Goal: Task Accomplishment & Management: Complete application form

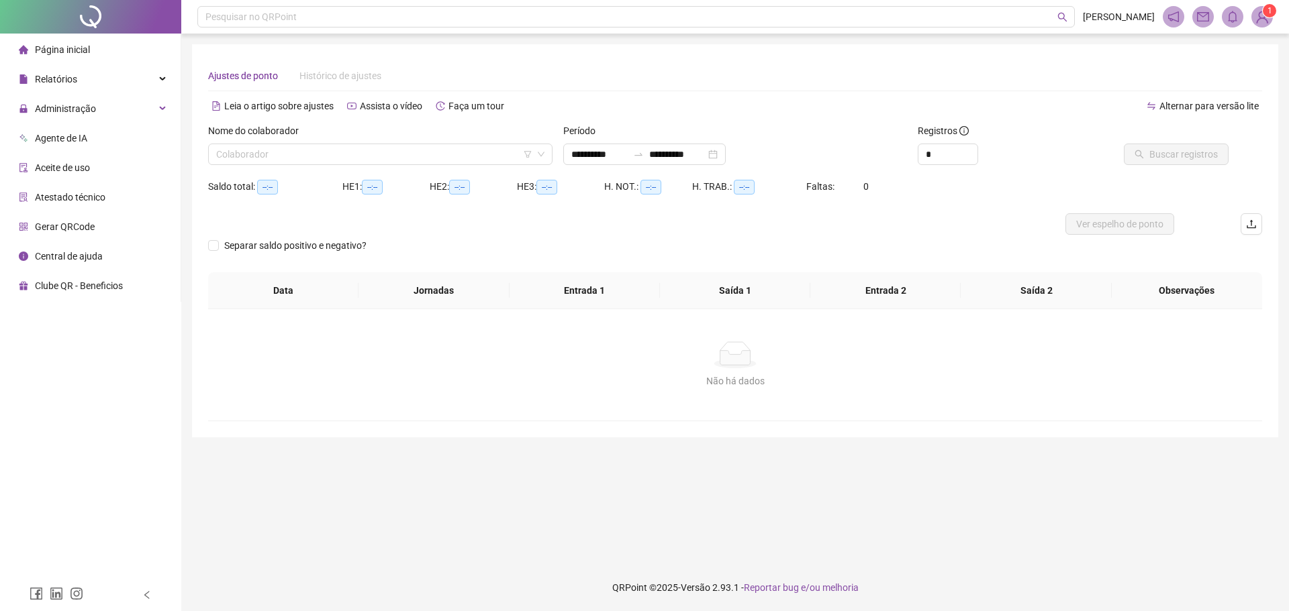
type input "**********"
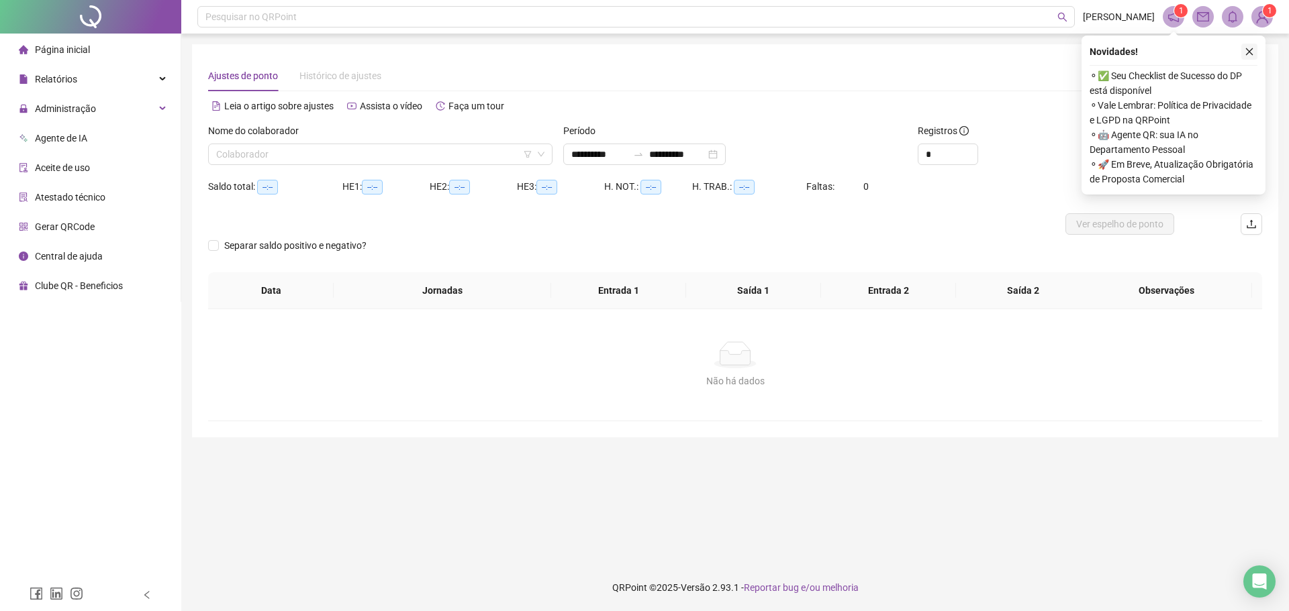
click at [1249, 56] on button "button" at bounding box center [1249, 52] width 16 height 16
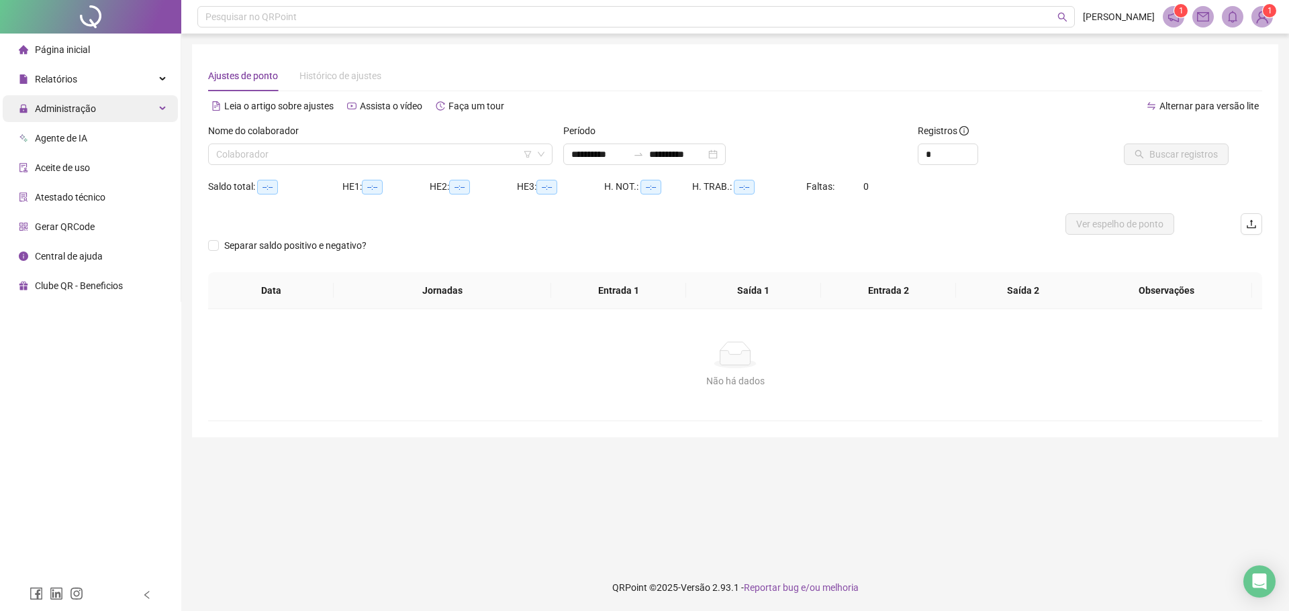
click at [129, 107] on div "Administração" at bounding box center [90, 108] width 175 height 27
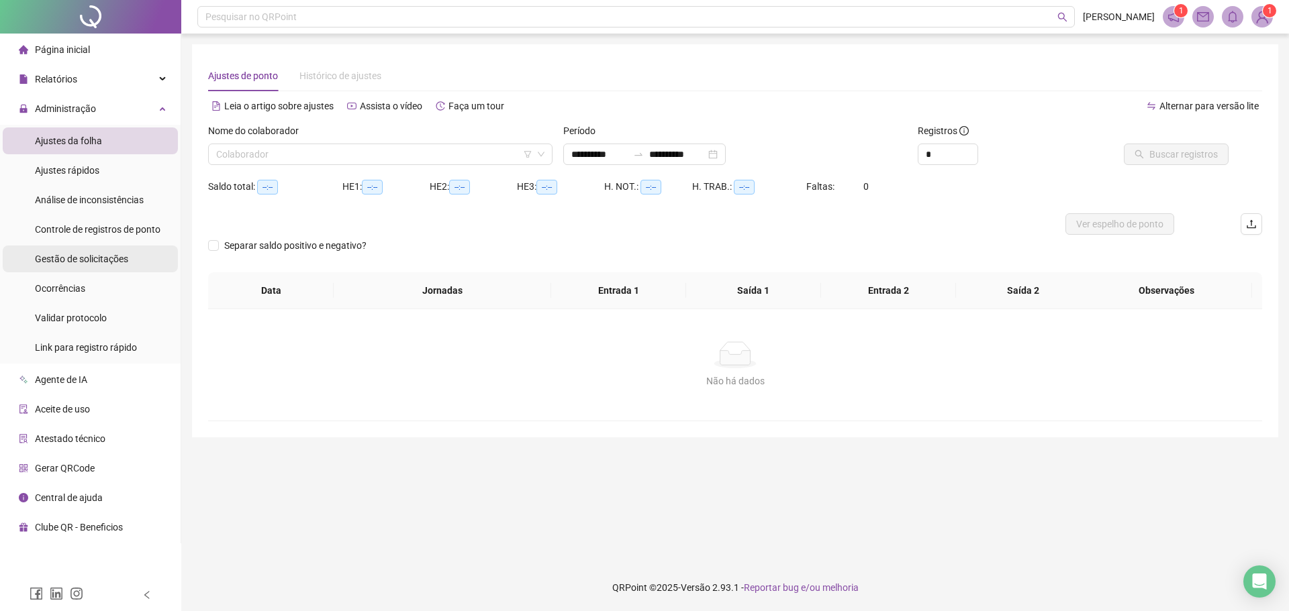
click at [116, 270] on div "Gestão de solicitações" at bounding box center [81, 259] width 93 height 27
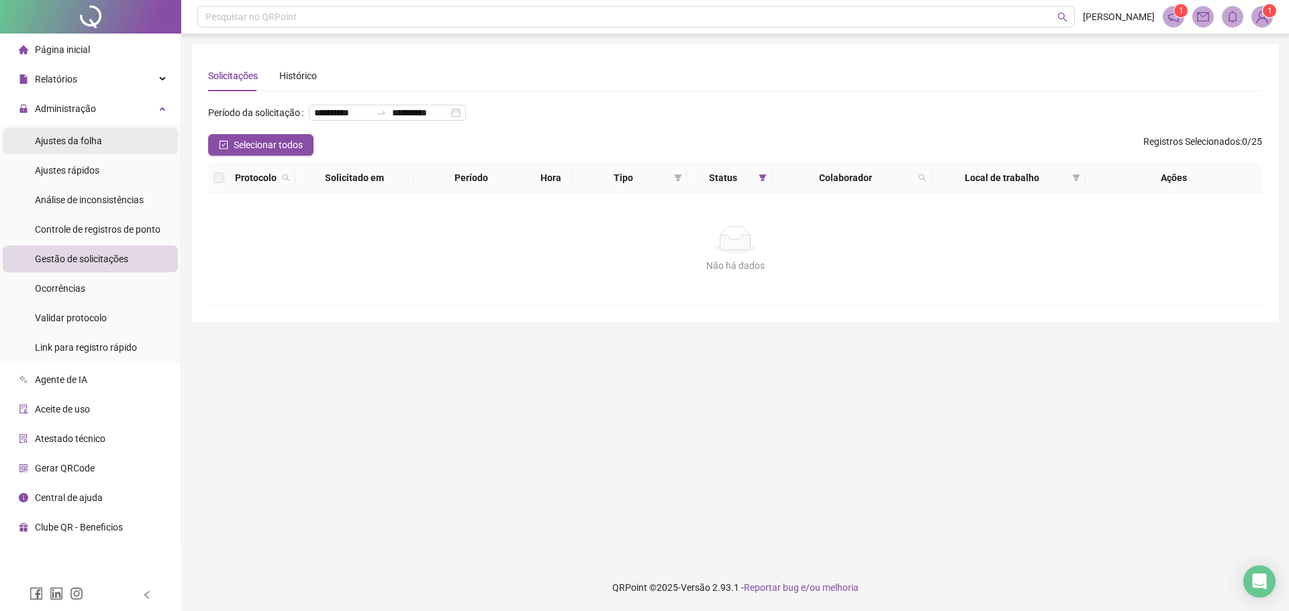
click at [85, 144] on span "Ajustes da folha" at bounding box center [68, 141] width 67 height 11
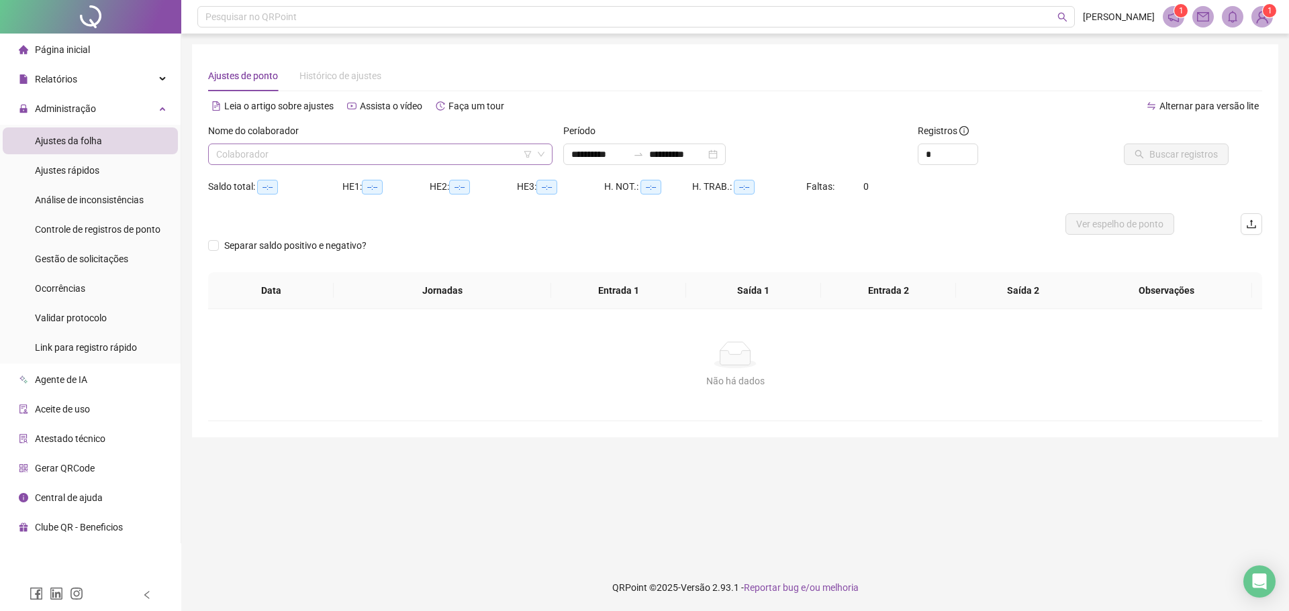
click at [286, 152] on input "search" at bounding box center [374, 154] width 316 height 20
drag, startPoint x: 667, startPoint y: 182, endPoint x: 487, endPoint y: 183, distance: 180.6
click at [668, 182] on div "H. NOT.: --:--" at bounding box center [648, 186] width 88 height 15
click at [228, 152] on input "search" at bounding box center [374, 154] width 316 height 20
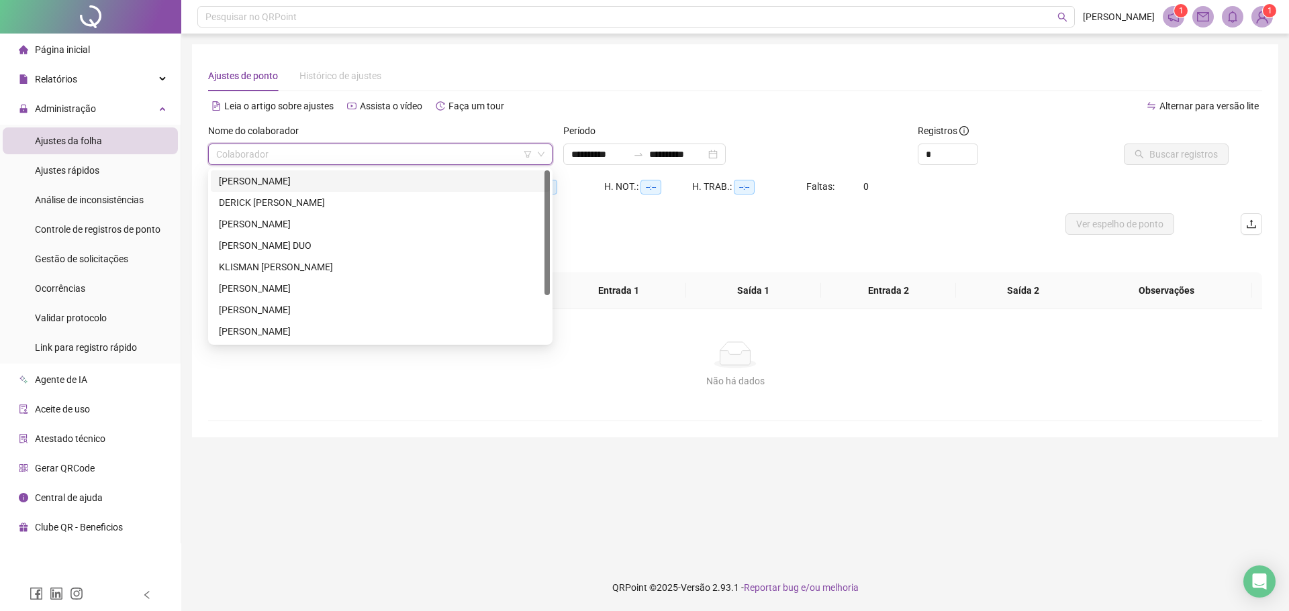
click at [268, 183] on div "[PERSON_NAME]" at bounding box center [380, 181] width 323 height 15
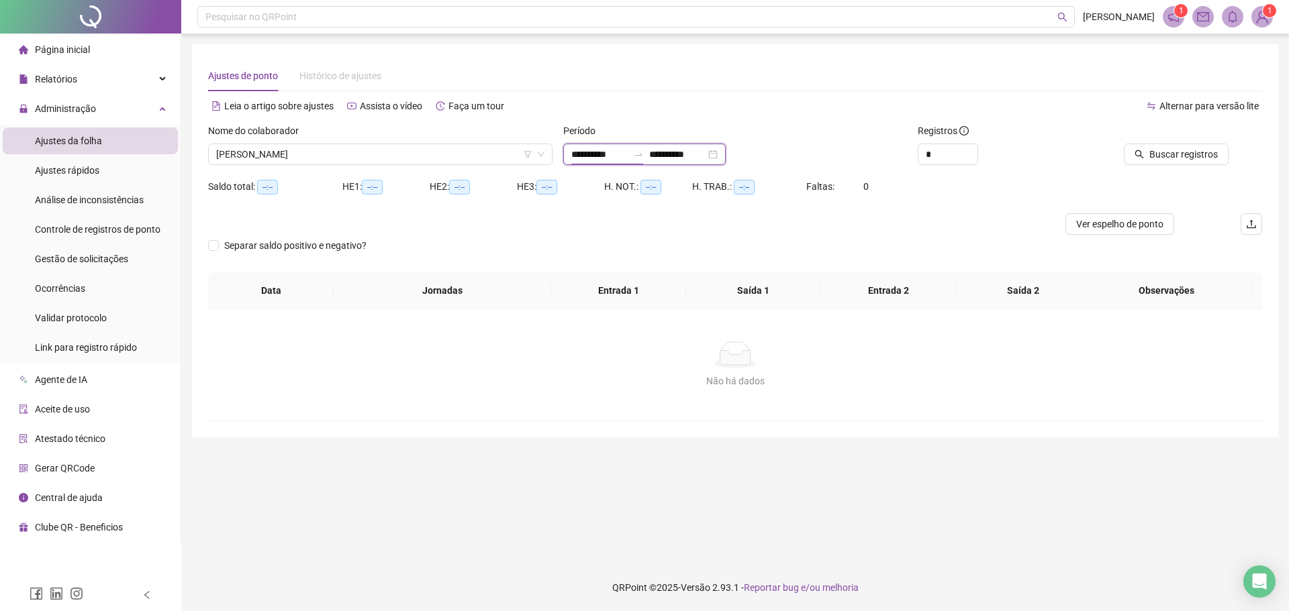
click at [584, 156] on input "**********" at bounding box center [599, 154] width 56 height 15
type input "**********"
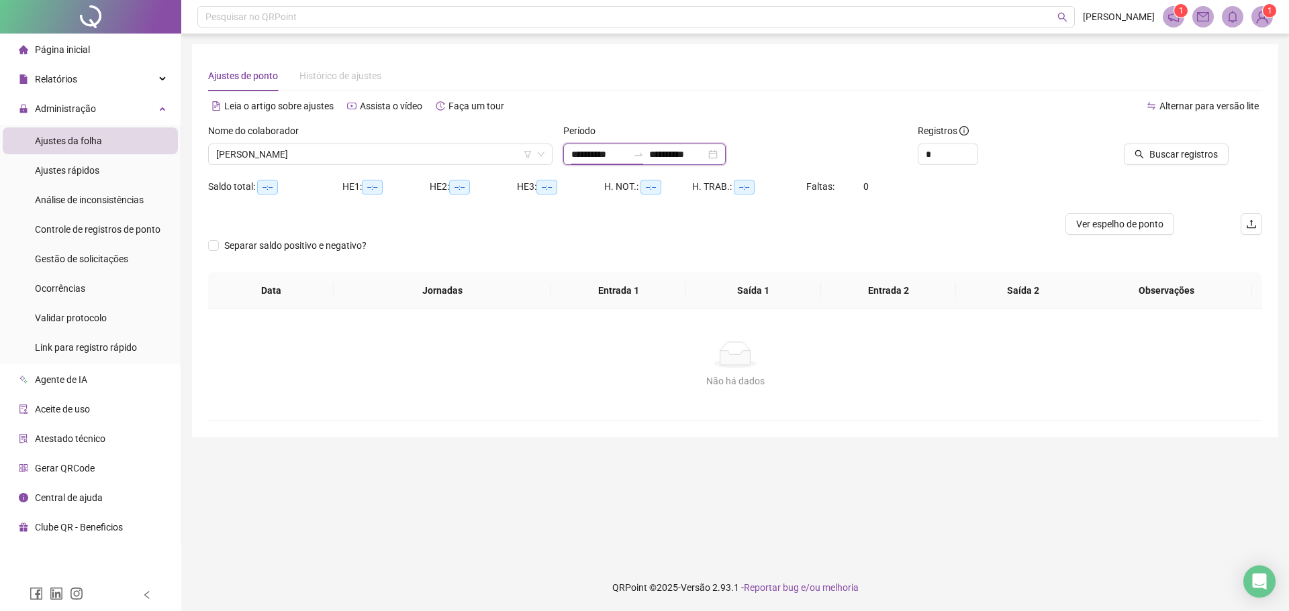
type input "**********"
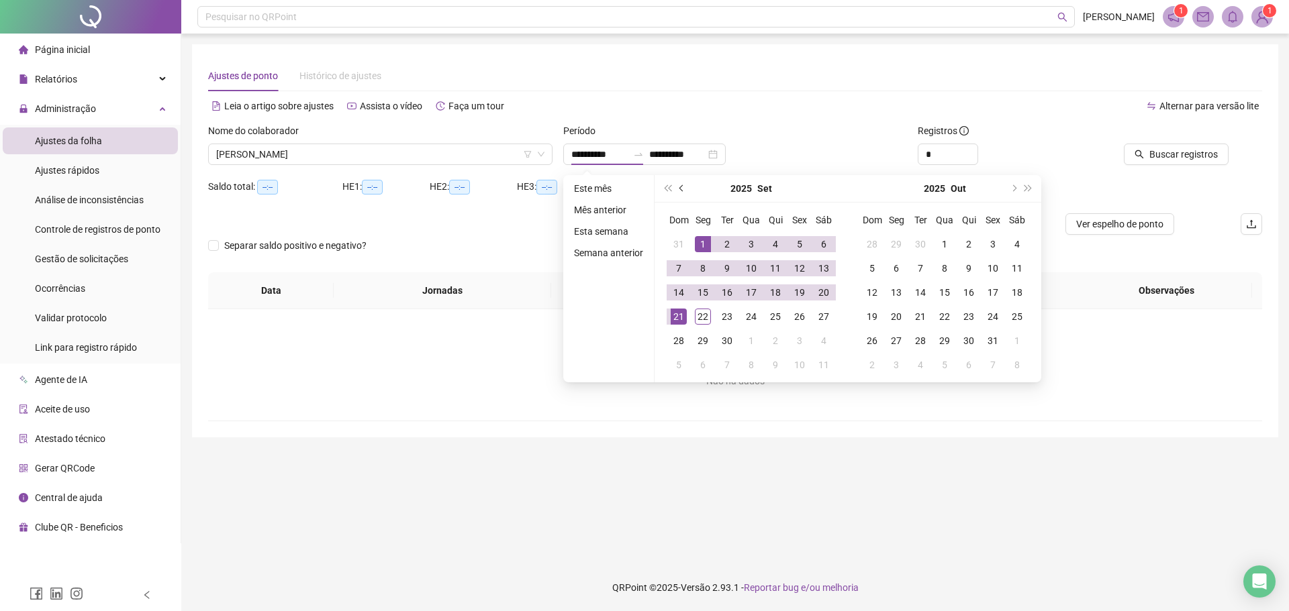
click at [678, 184] on button "prev-year" at bounding box center [682, 188] width 15 height 27
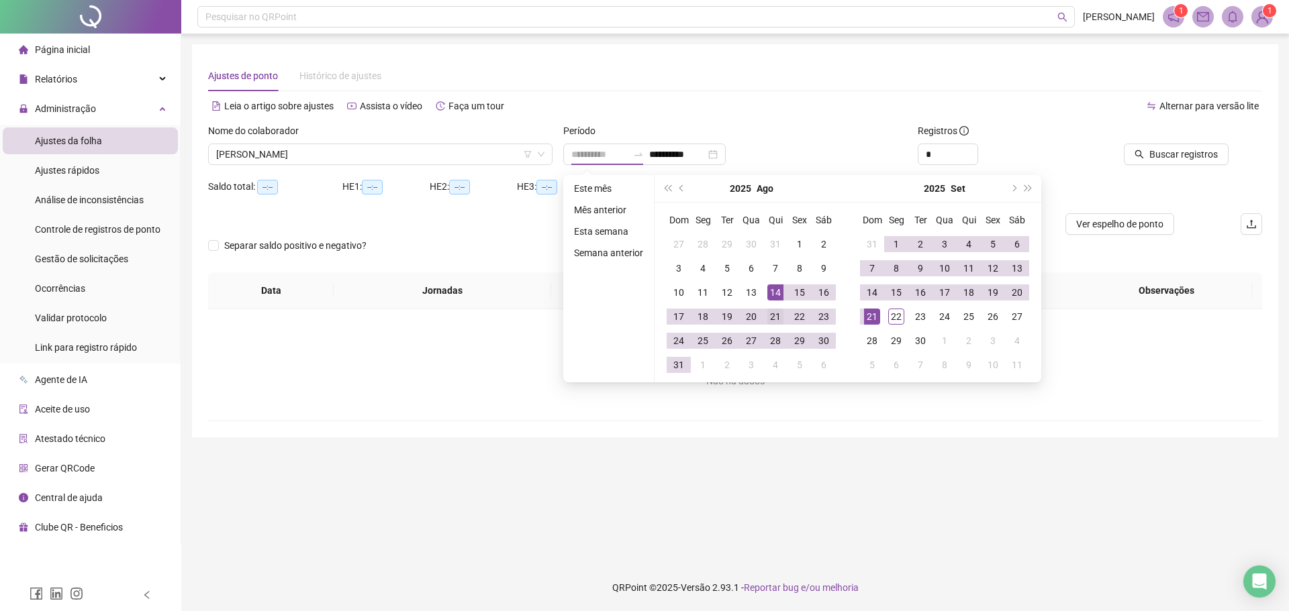
type input "**********"
click at [769, 322] on div "21" at bounding box center [775, 317] width 16 height 16
type input "**********"
click at [1012, 297] on div "20" at bounding box center [1017, 293] width 16 height 16
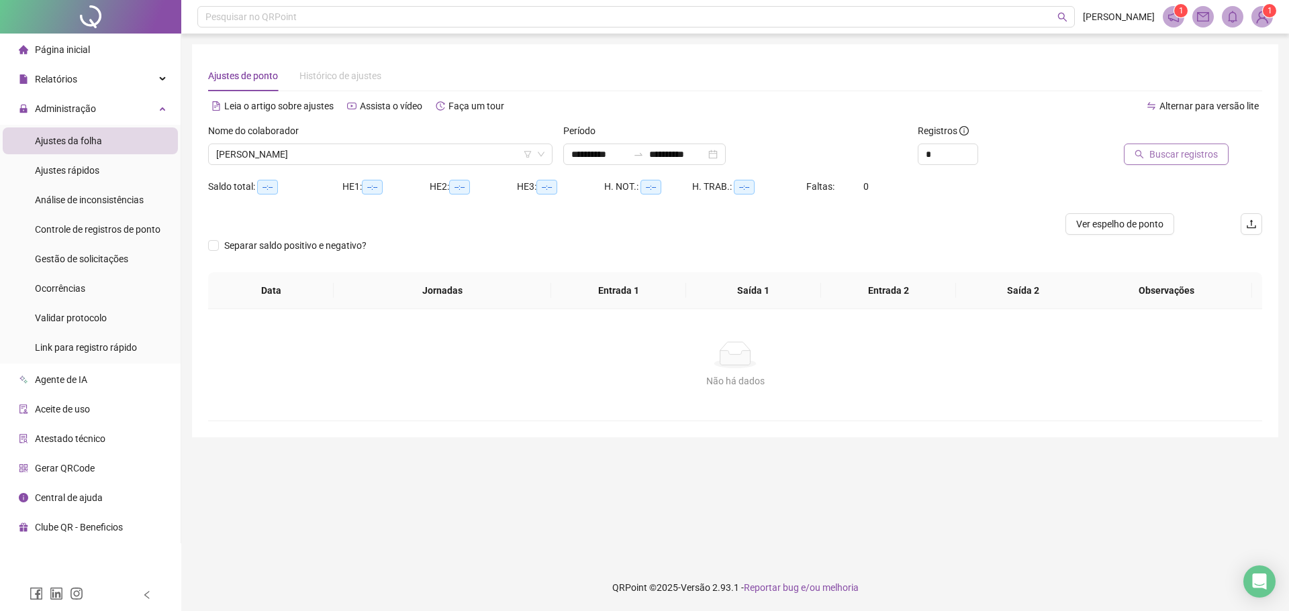
click at [1130, 149] on button "Buscar registros" at bounding box center [1176, 154] width 105 height 21
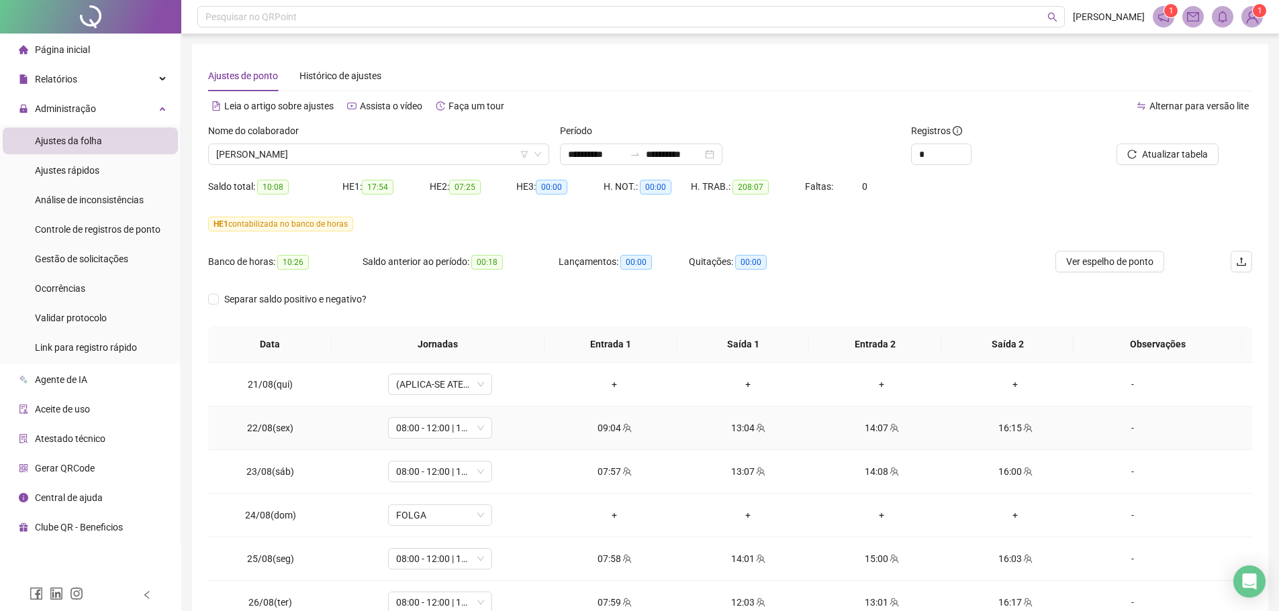
scroll to position [268, 0]
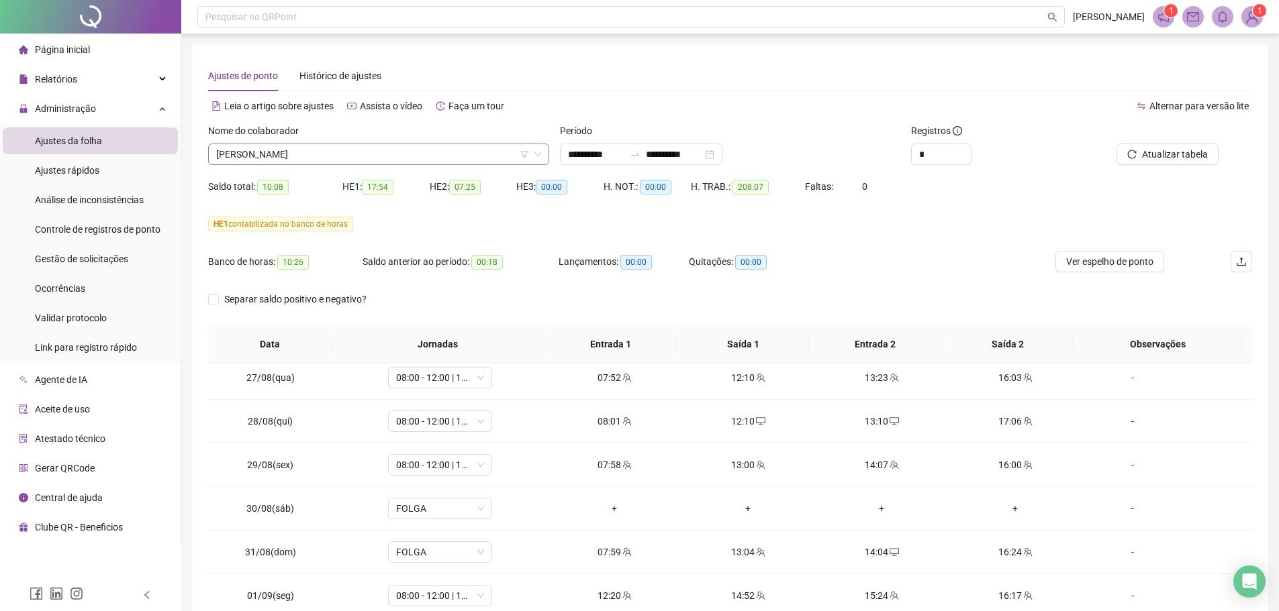
click at [341, 159] on span "[PERSON_NAME]" at bounding box center [378, 154] width 325 height 20
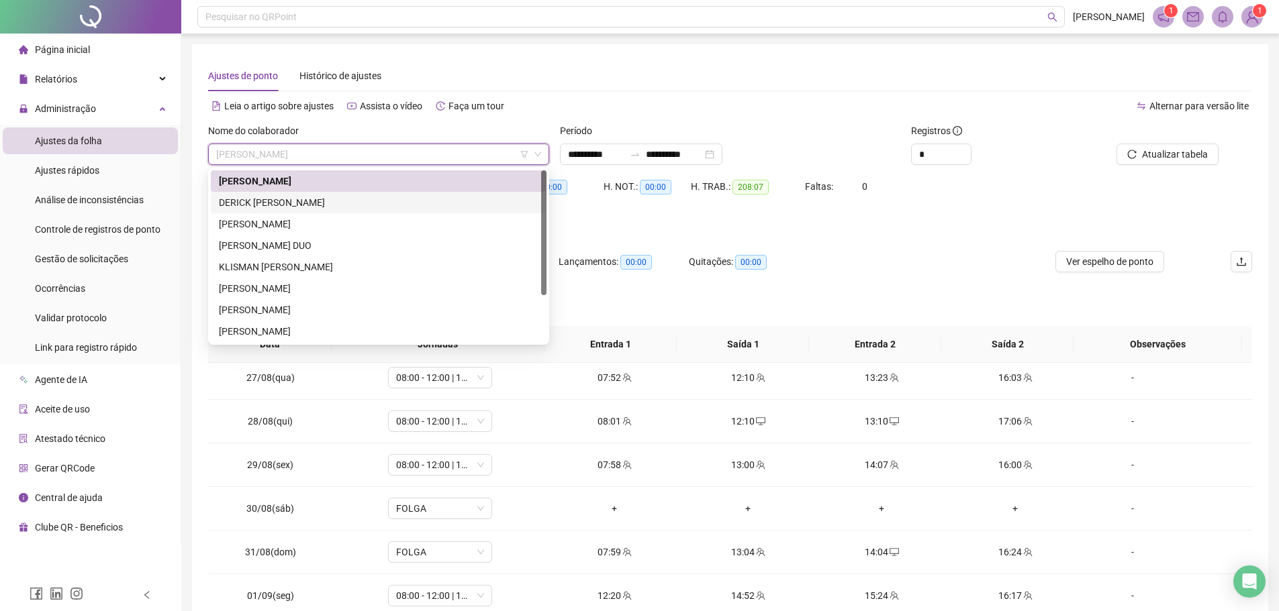
click at [328, 207] on div "DERICK [PERSON_NAME]" at bounding box center [378, 202] width 319 height 15
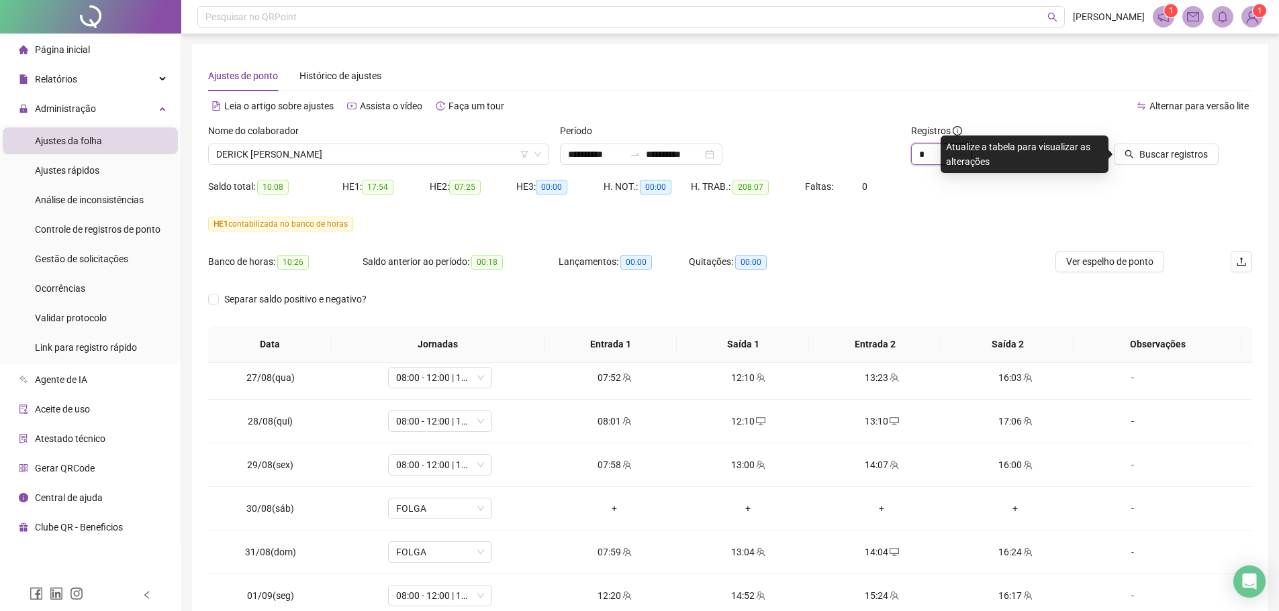
drag, startPoint x: 918, startPoint y: 160, endPoint x: 930, endPoint y: 160, distance: 12.1
click at [930, 160] on input "*" at bounding box center [940, 154] width 59 height 20
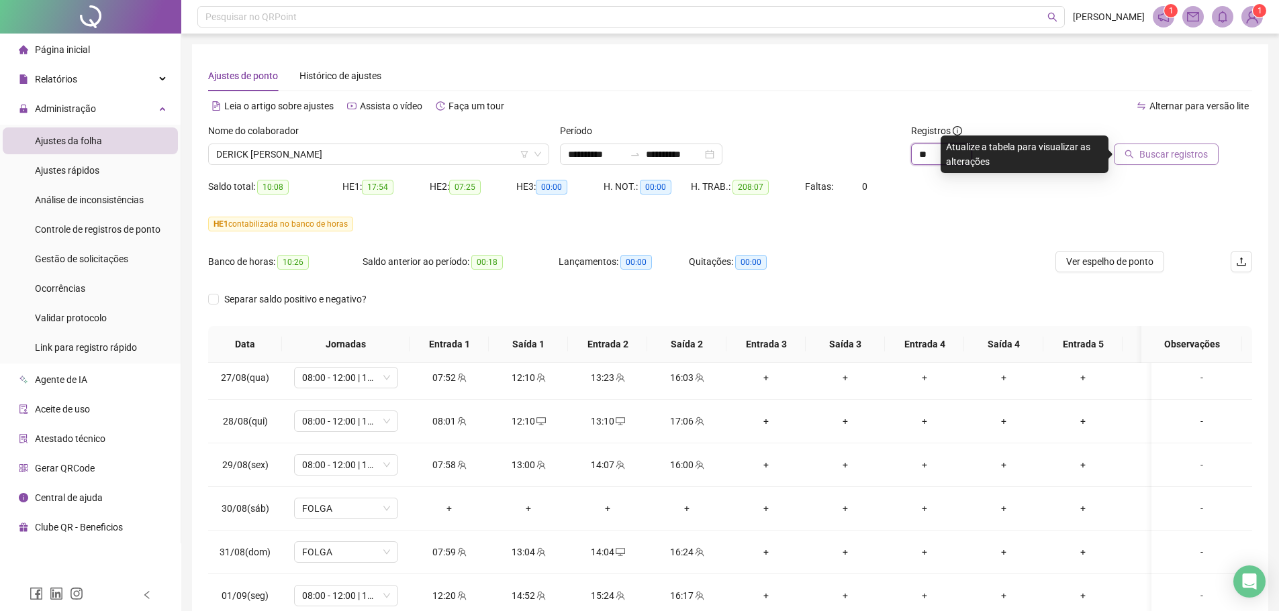
type input "**"
click at [1161, 154] on span "Buscar registros" at bounding box center [1173, 154] width 68 height 15
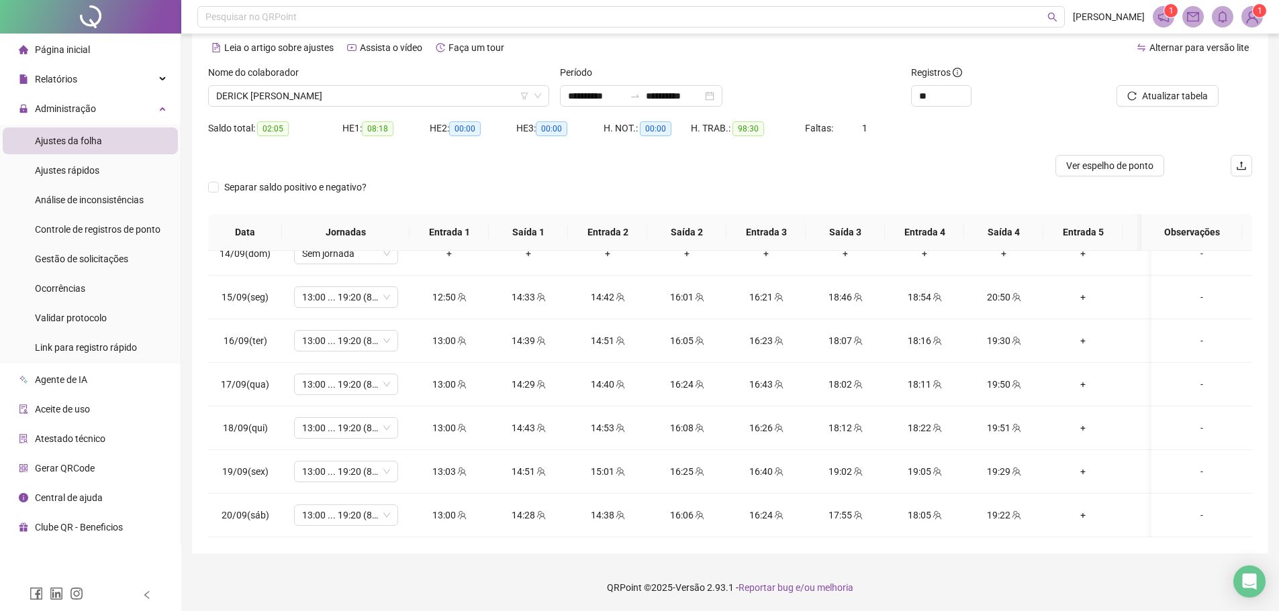
scroll to position [552, 0]
click at [455, 105] on span "DERICK [PERSON_NAME]" at bounding box center [378, 96] width 325 height 20
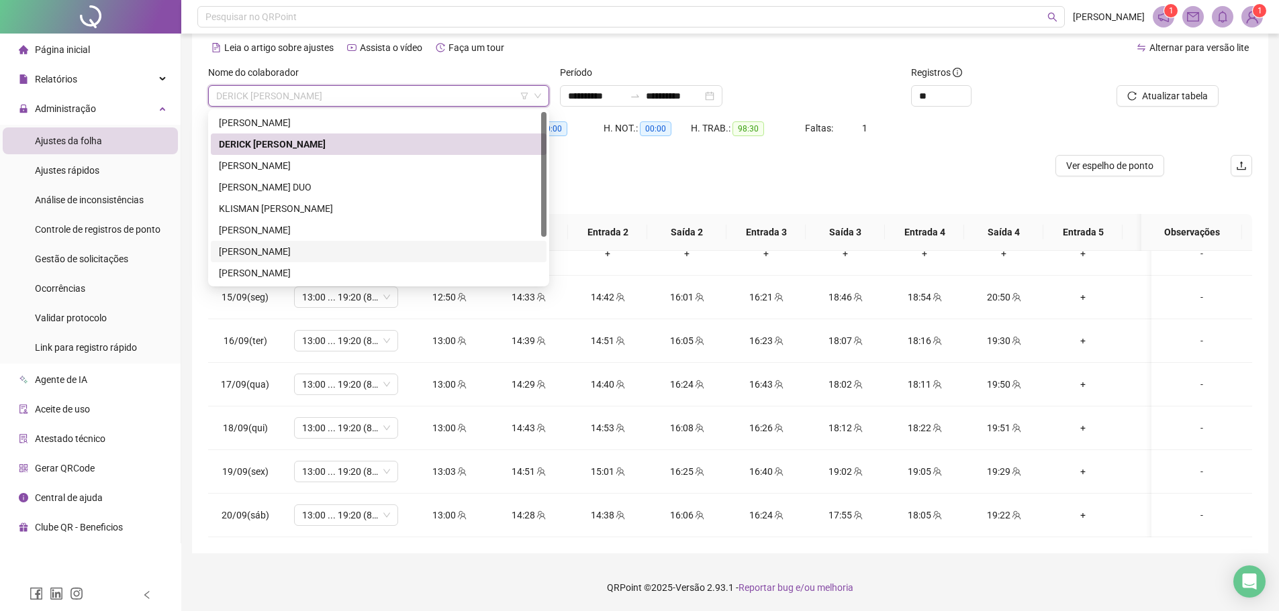
click at [283, 243] on div "[PERSON_NAME]" at bounding box center [379, 251] width 336 height 21
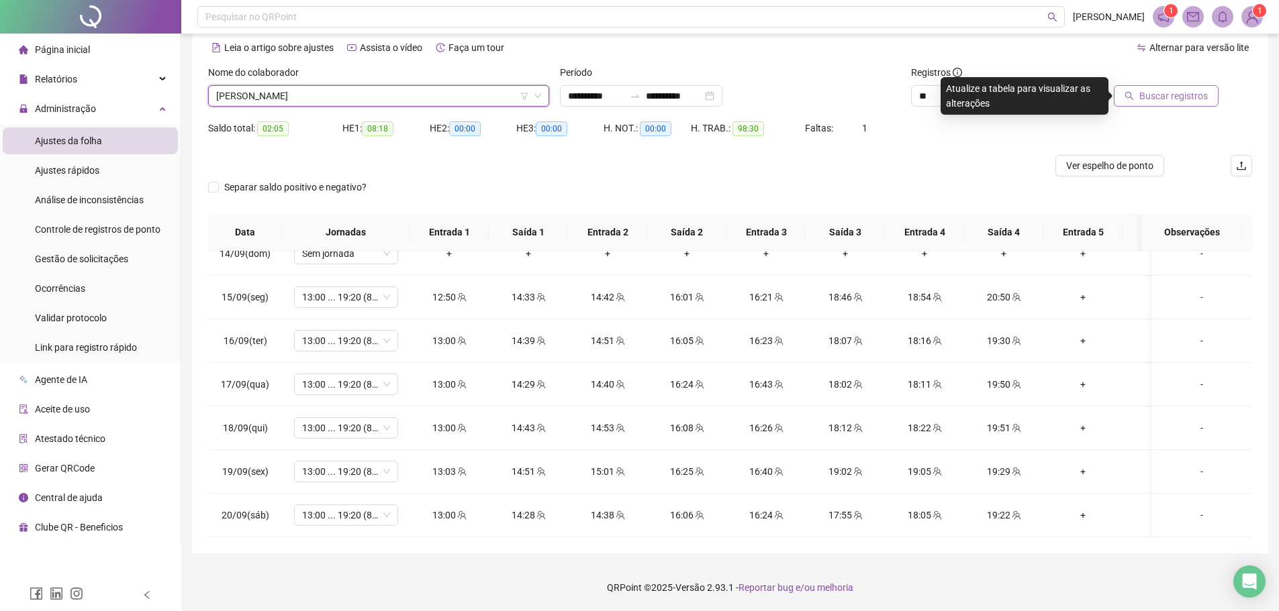
click at [1140, 97] on button "Buscar registros" at bounding box center [1166, 95] width 105 height 21
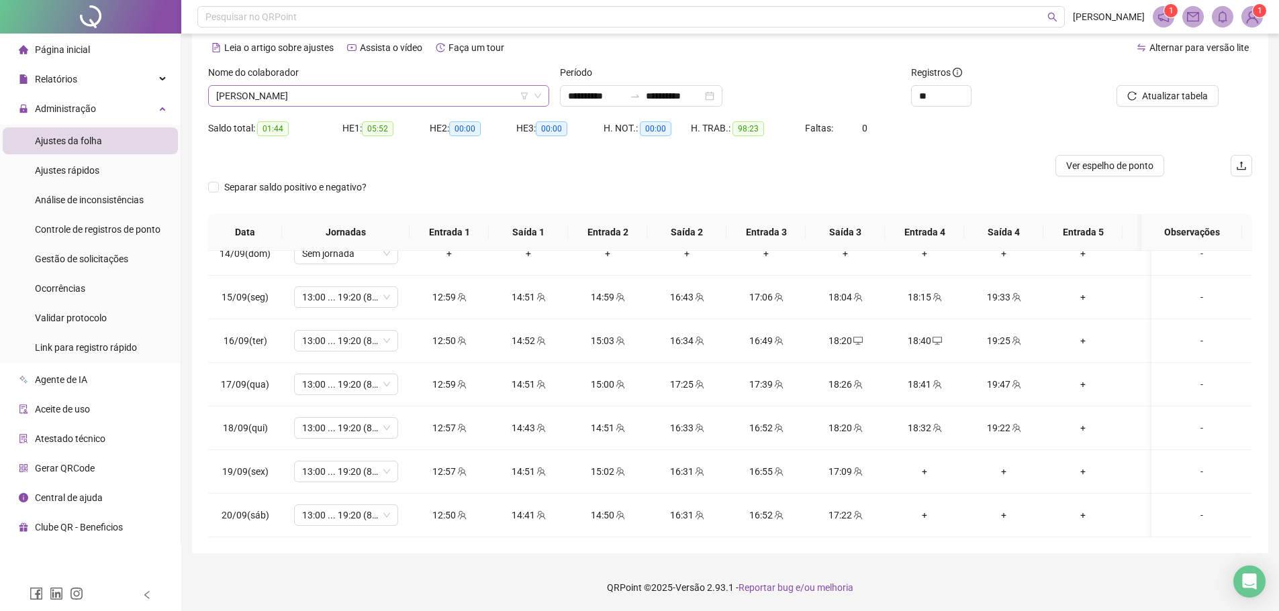
click at [384, 98] on span "[PERSON_NAME]" at bounding box center [378, 96] width 325 height 20
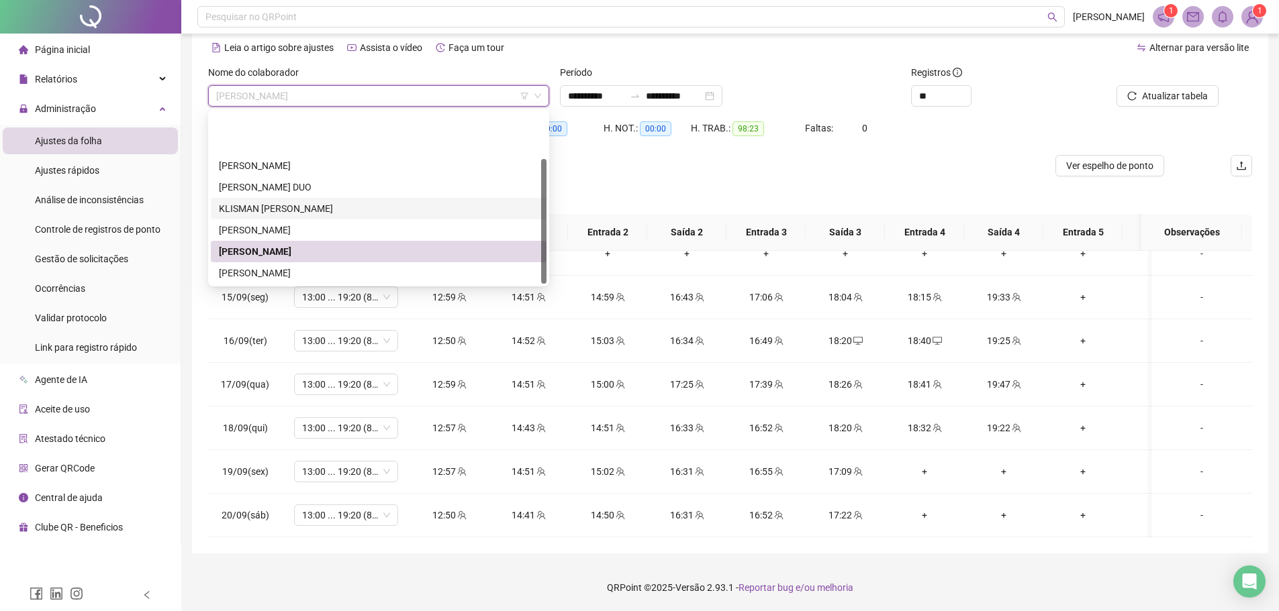
scroll to position [64, 0]
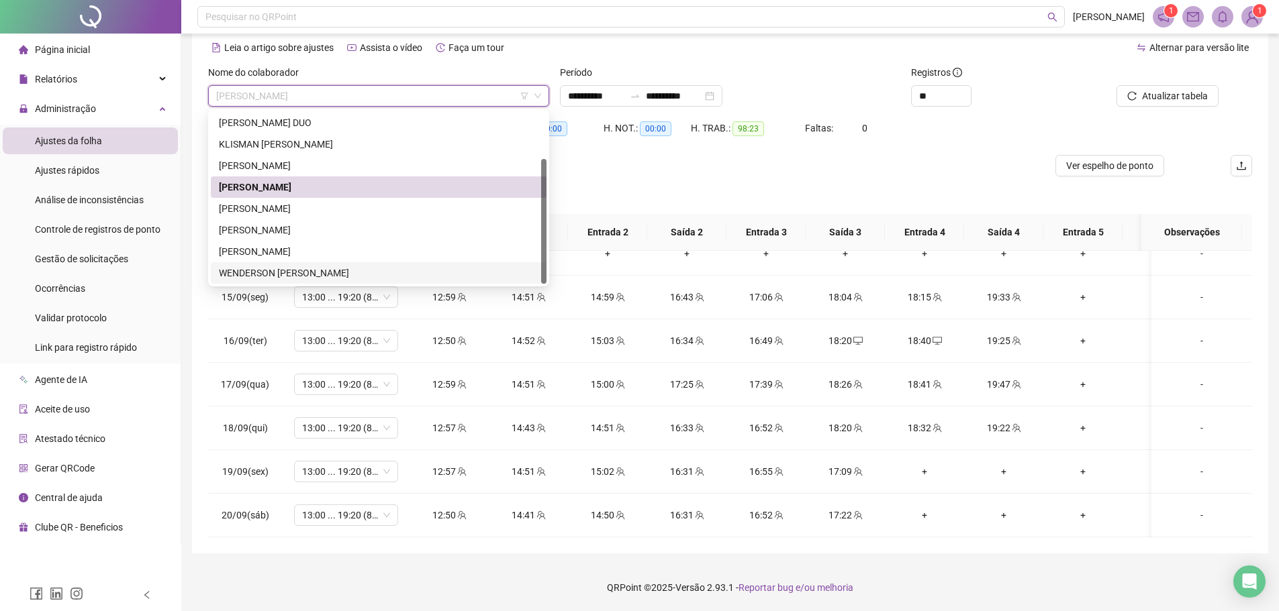
drag, startPoint x: 336, startPoint y: 273, endPoint x: 367, endPoint y: 262, distance: 32.7
click at [336, 273] on div "WENDERSON [PERSON_NAME]" at bounding box center [378, 273] width 319 height 15
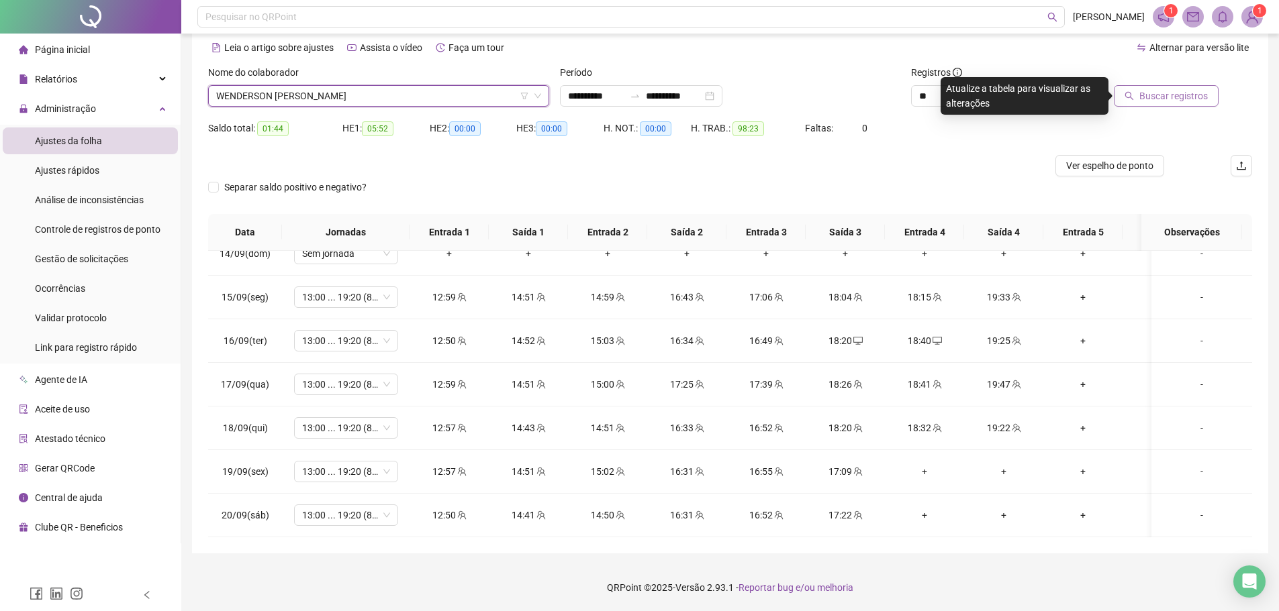
click at [1162, 99] on span "Buscar registros" at bounding box center [1173, 96] width 68 height 15
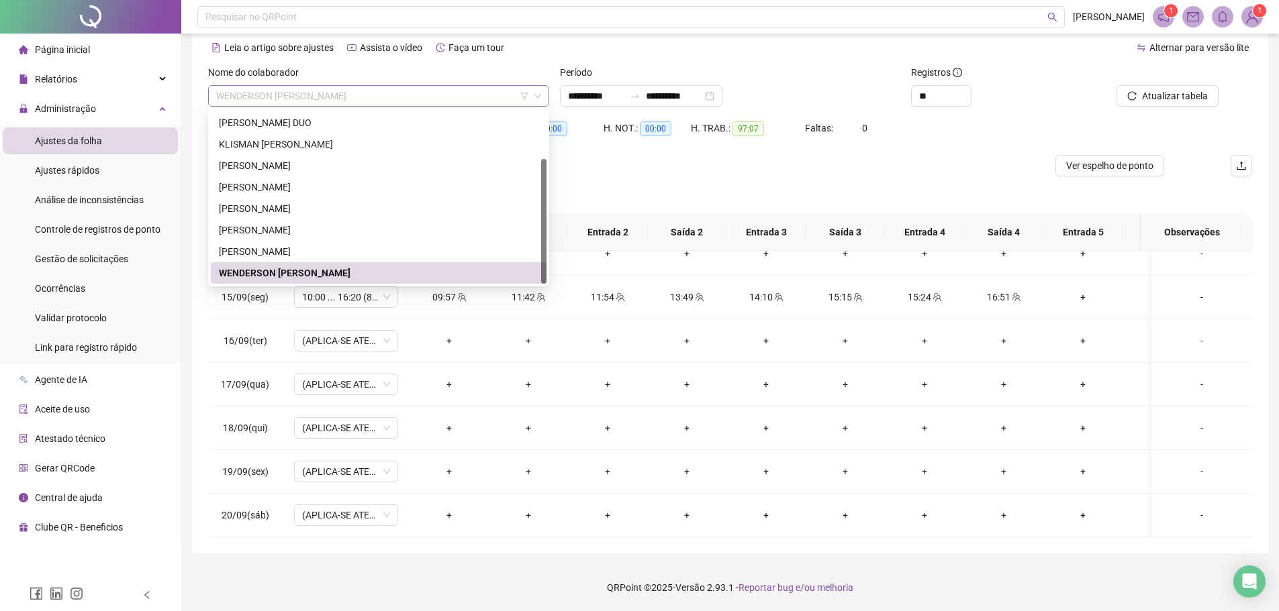
click at [328, 97] on span "WENDERSON [PERSON_NAME]" at bounding box center [378, 96] width 325 height 20
click at [354, 251] on div "[PERSON_NAME]" at bounding box center [378, 251] width 319 height 15
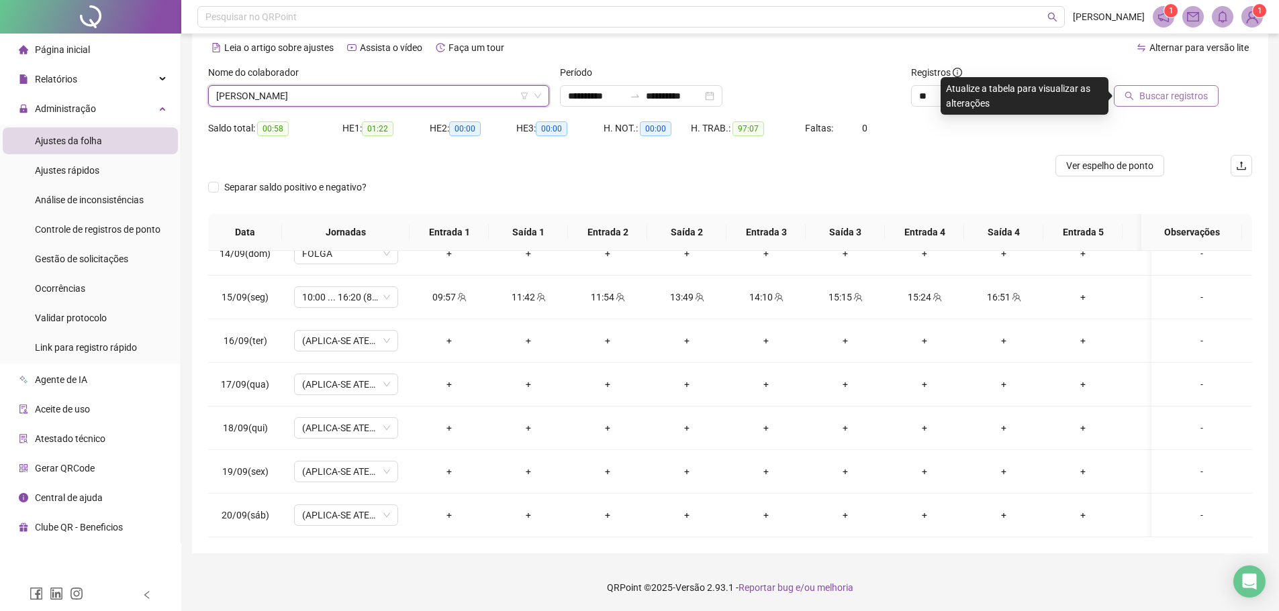
click at [1176, 100] on span "Buscar registros" at bounding box center [1173, 96] width 68 height 15
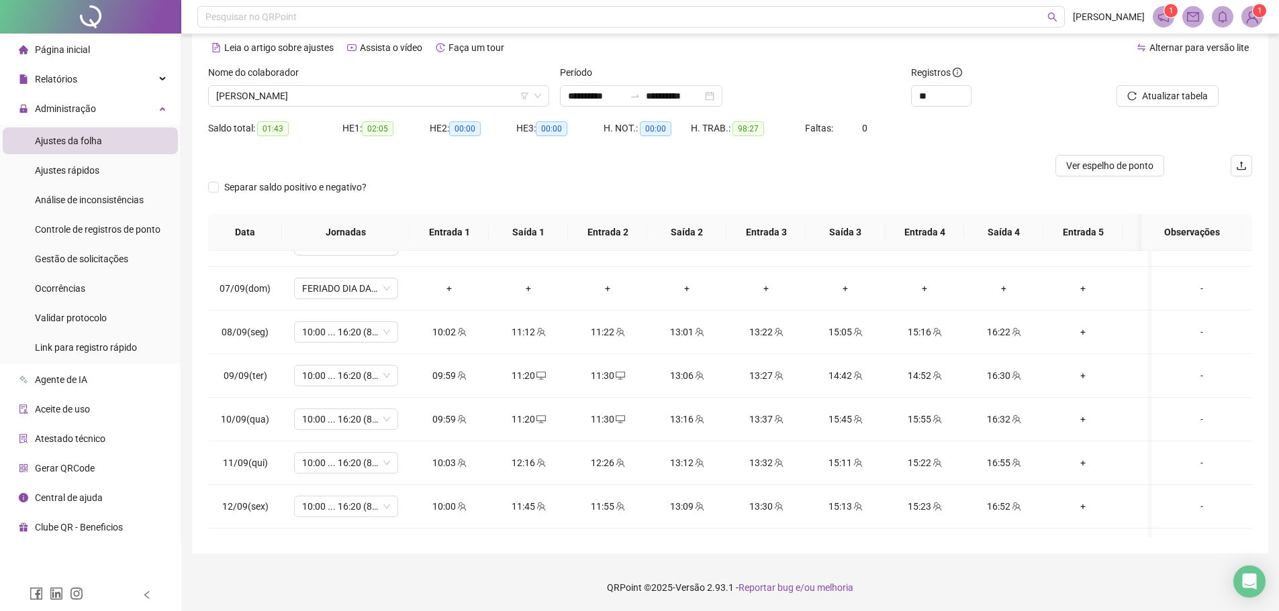
scroll to position [470, 0]
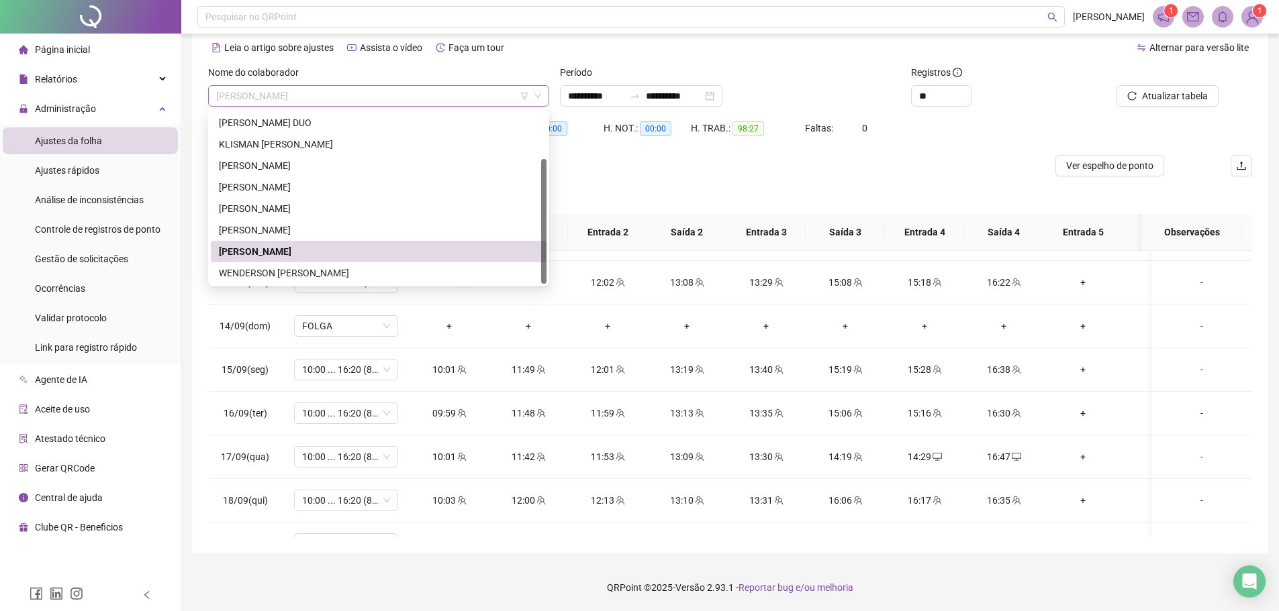
click at [338, 96] on span "[PERSON_NAME]" at bounding box center [378, 96] width 325 height 20
drag, startPoint x: 299, startPoint y: 233, endPoint x: 444, endPoint y: 173, distance: 156.8
click at [299, 232] on div "[PERSON_NAME]" at bounding box center [378, 230] width 319 height 15
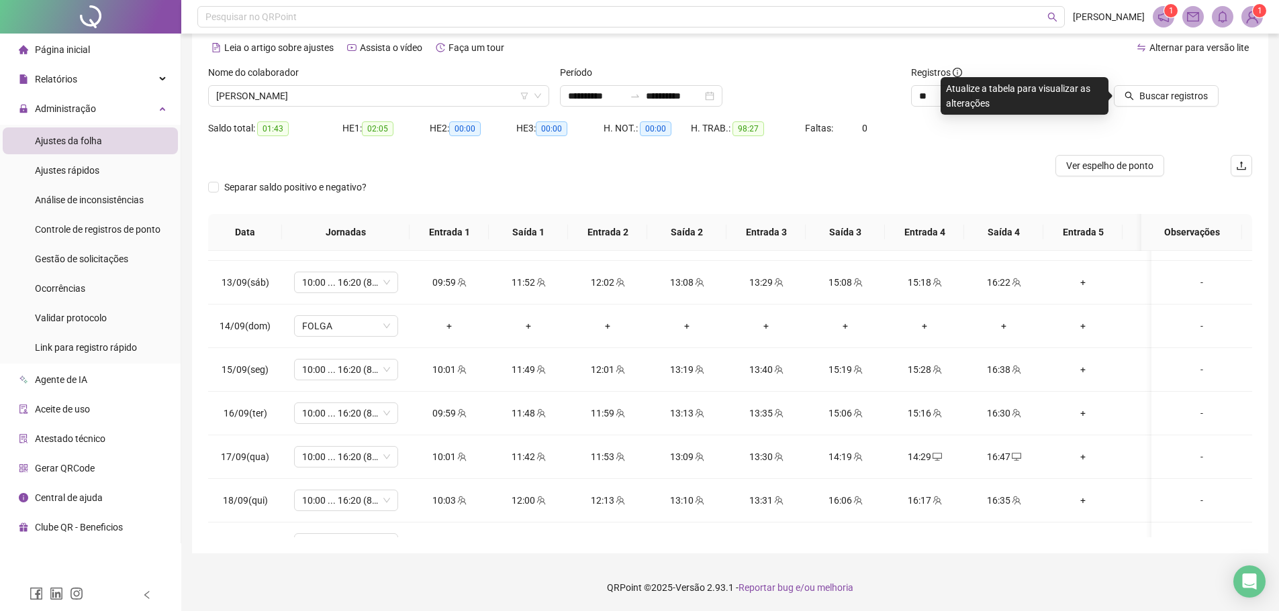
drag, startPoint x: 1130, startPoint y: 100, endPoint x: 1101, endPoint y: 125, distance: 38.1
click at [1130, 100] on icon "search" at bounding box center [1128, 95] width 9 height 9
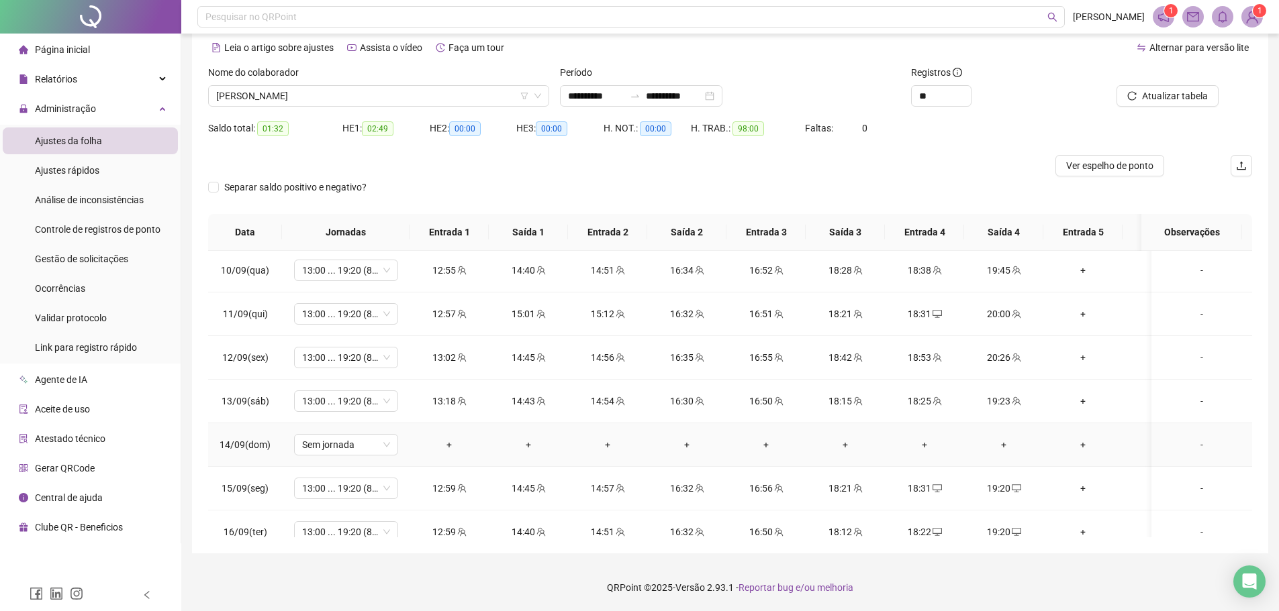
scroll to position [552, 0]
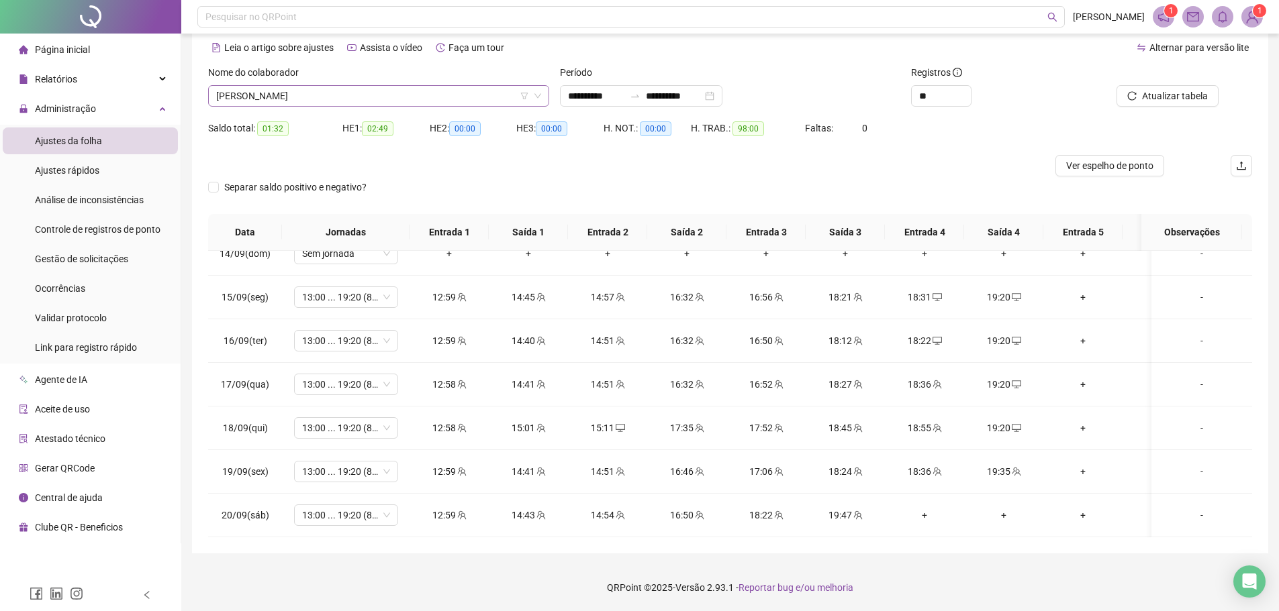
click at [376, 93] on span "[PERSON_NAME]" at bounding box center [378, 96] width 325 height 20
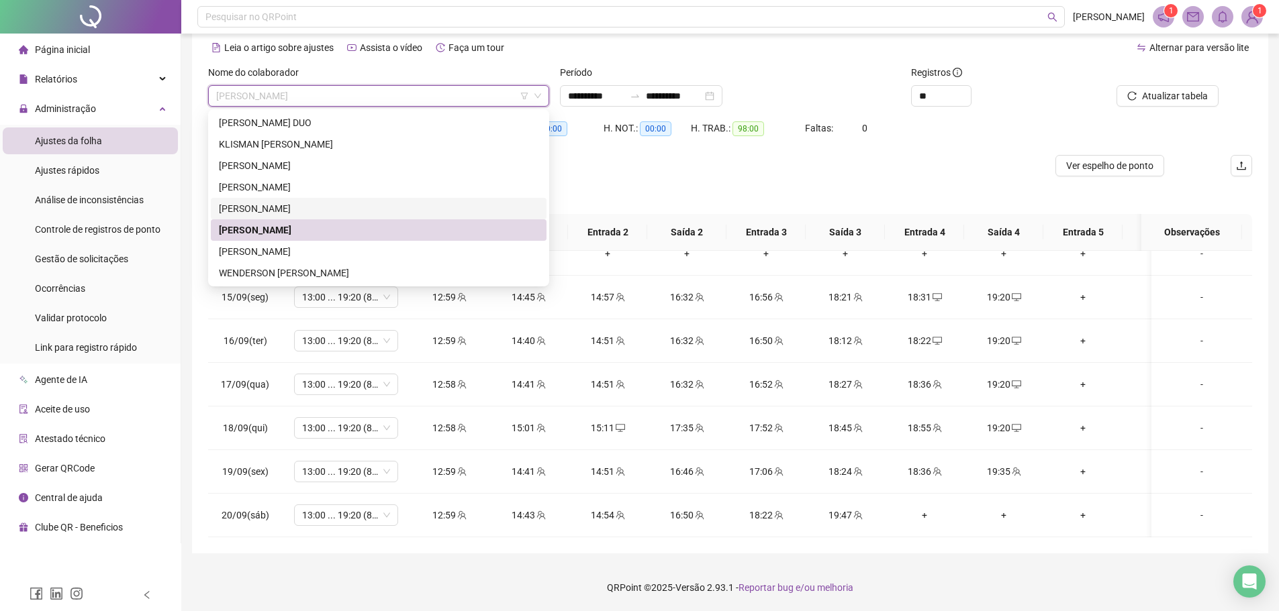
click at [283, 208] on div "[PERSON_NAME]" at bounding box center [378, 208] width 319 height 15
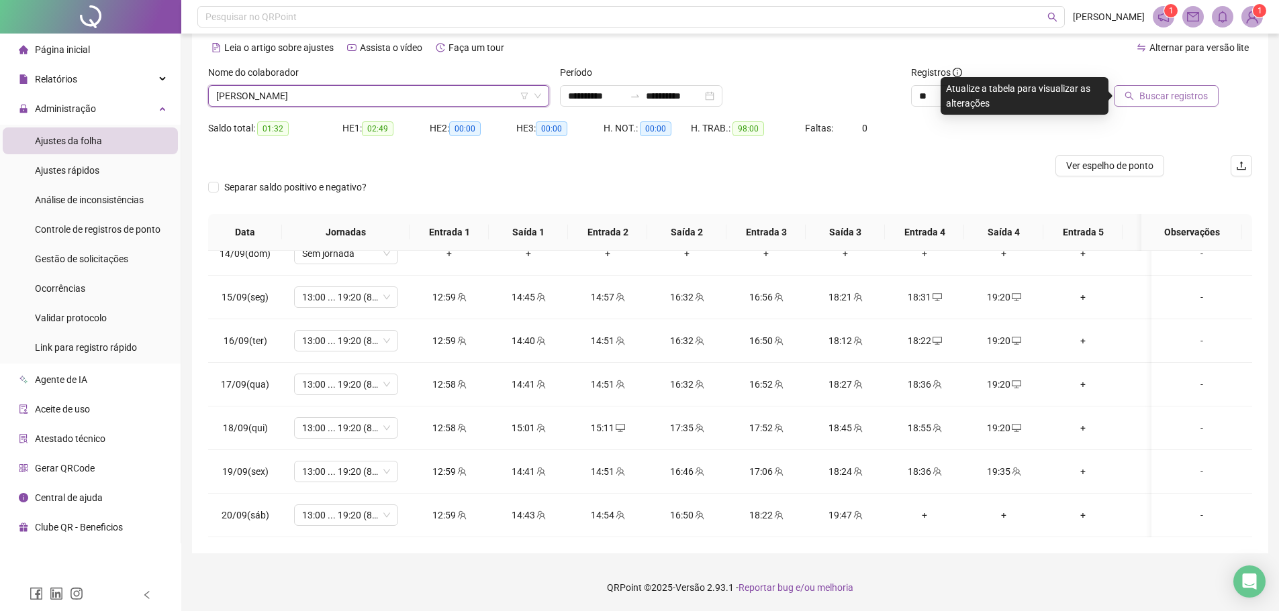
click at [1185, 105] on button "Buscar registros" at bounding box center [1166, 95] width 105 height 21
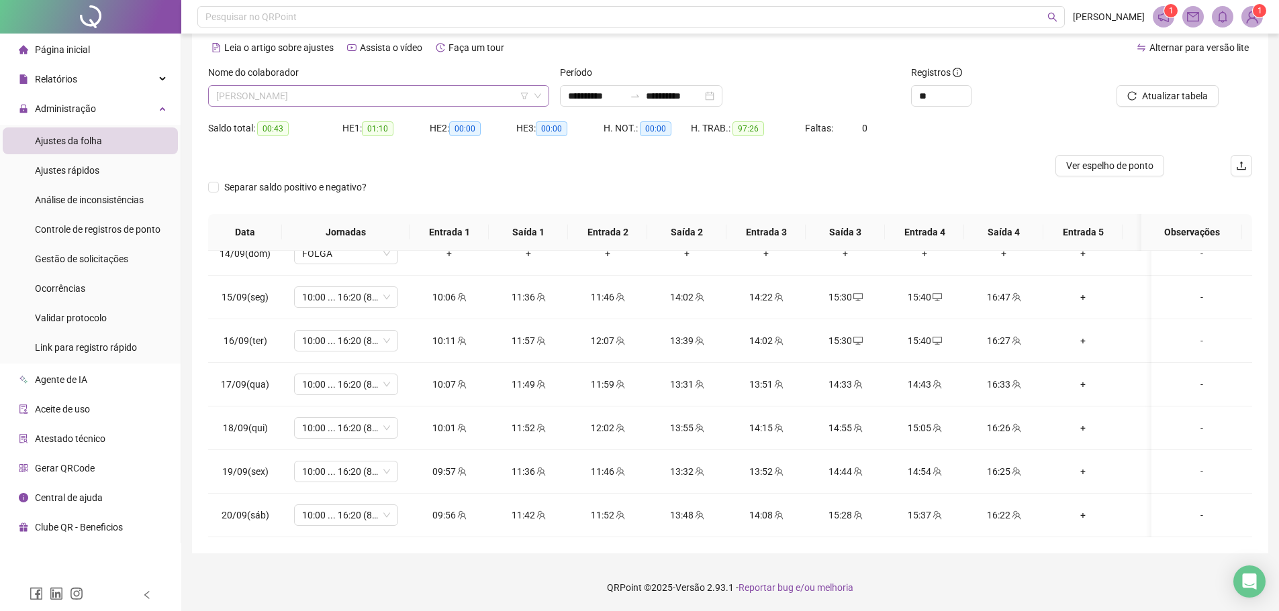
click at [286, 99] on span "[PERSON_NAME]" at bounding box center [378, 96] width 325 height 20
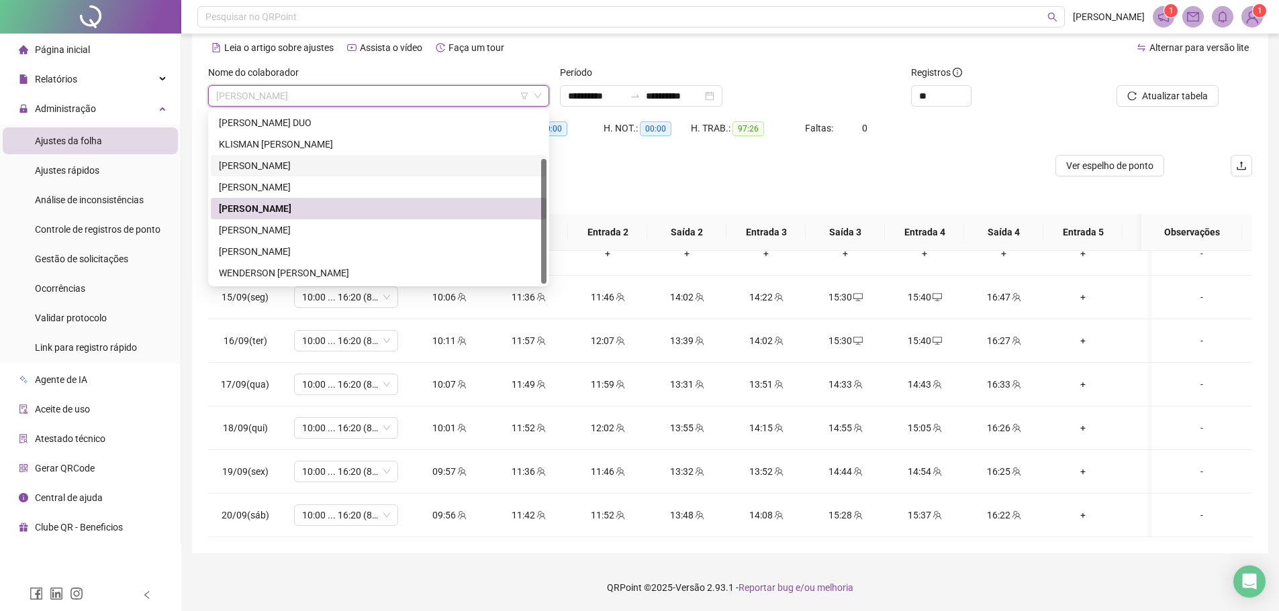
drag, startPoint x: 285, startPoint y: 161, endPoint x: 322, endPoint y: 162, distance: 36.3
click at [285, 161] on div "[PERSON_NAME]" at bounding box center [378, 165] width 319 height 15
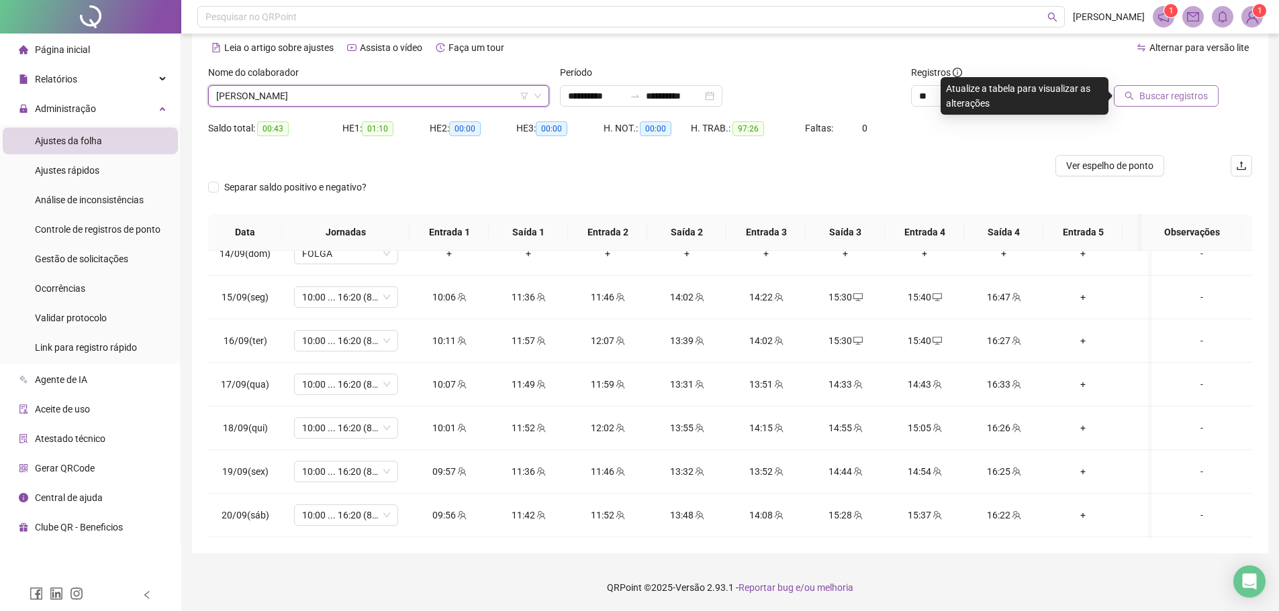
click at [1157, 95] on span "Buscar registros" at bounding box center [1173, 96] width 68 height 15
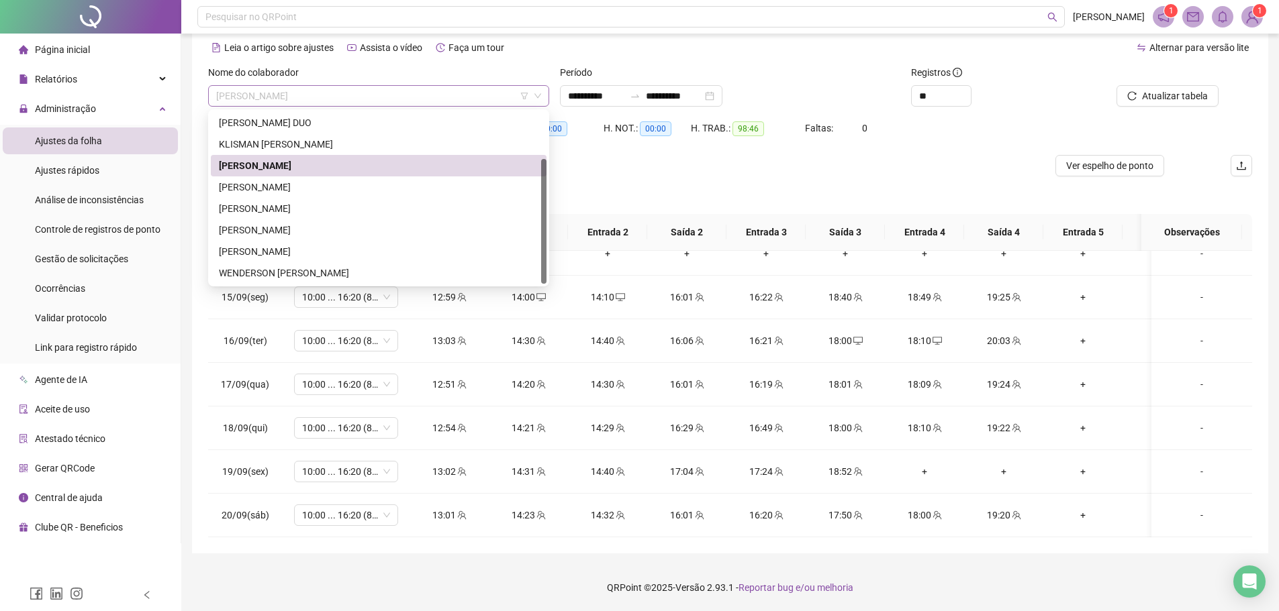
click at [265, 99] on span "[PERSON_NAME]" at bounding box center [378, 96] width 325 height 20
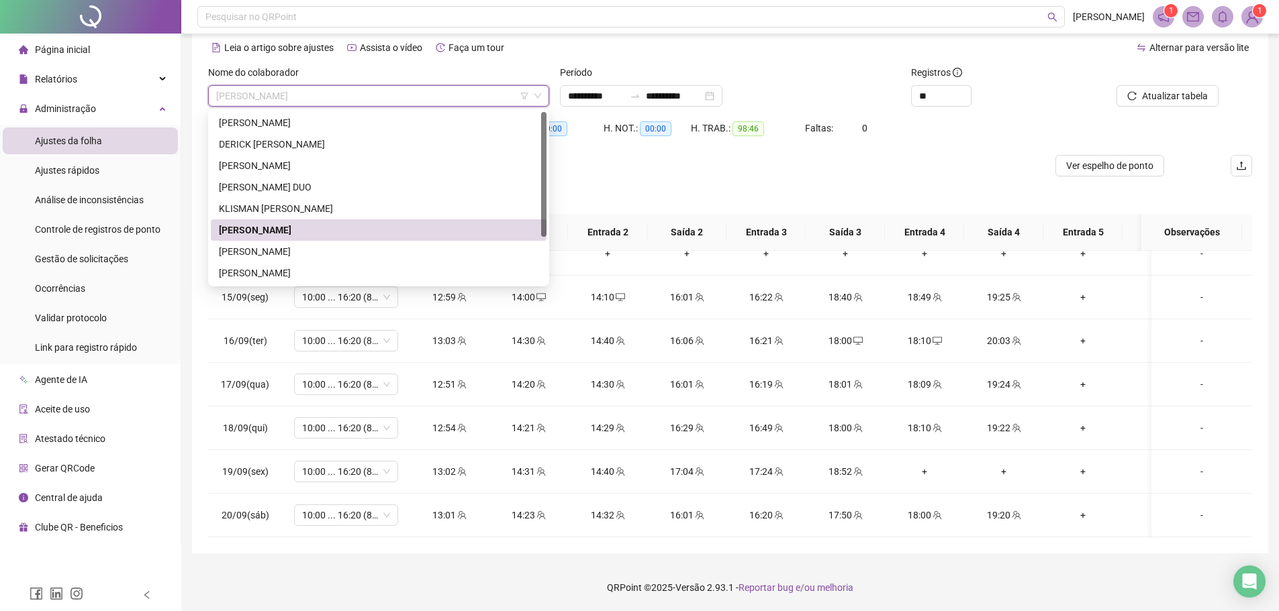
click at [310, 209] on div "KLISMAN [PERSON_NAME]" at bounding box center [378, 208] width 319 height 15
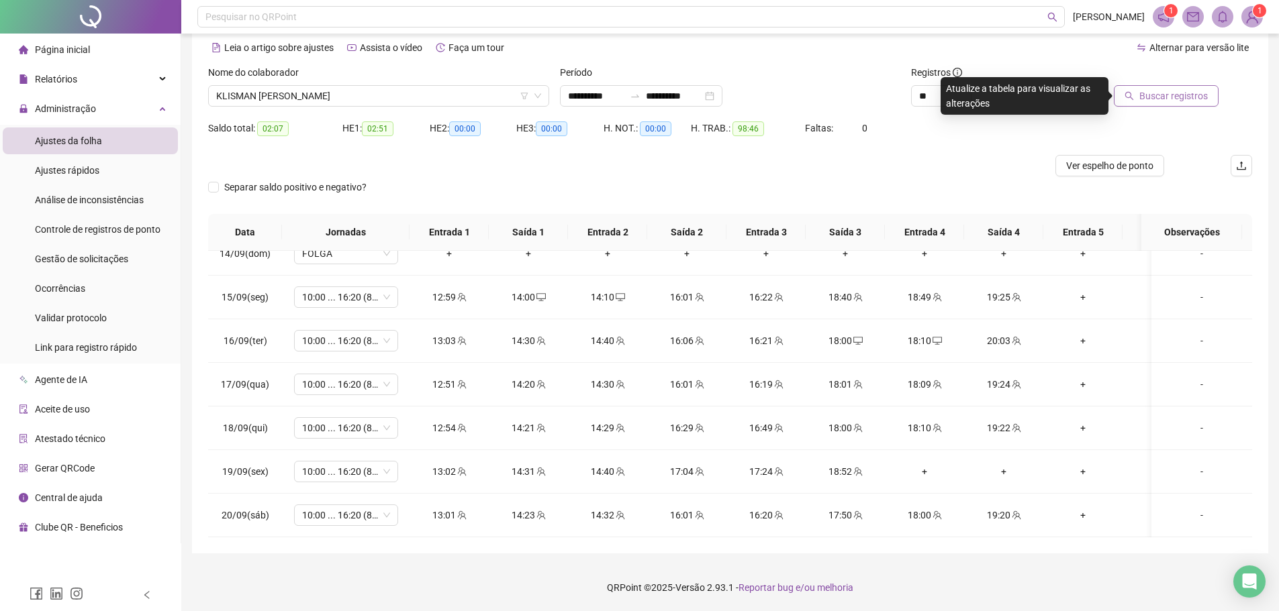
click at [1162, 93] on span "Buscar registros" at bounding box center [1173, 96] width 68 height 15
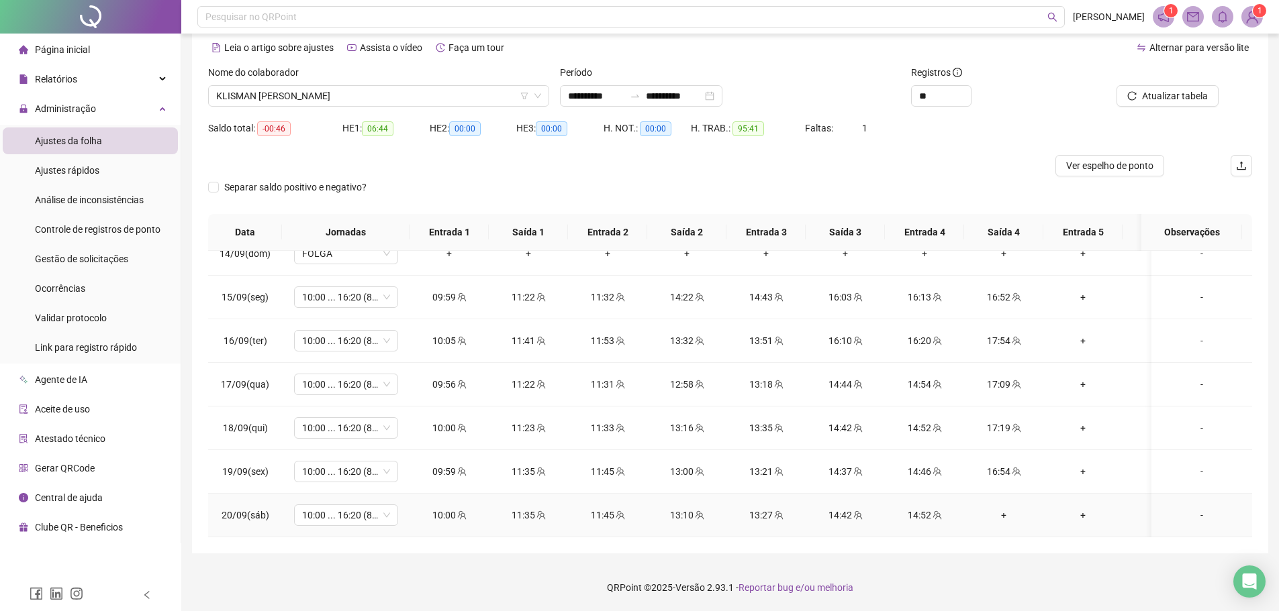
click at [1005, 508] on div "+" at bounding box center [1004, 515] width 58 height 15
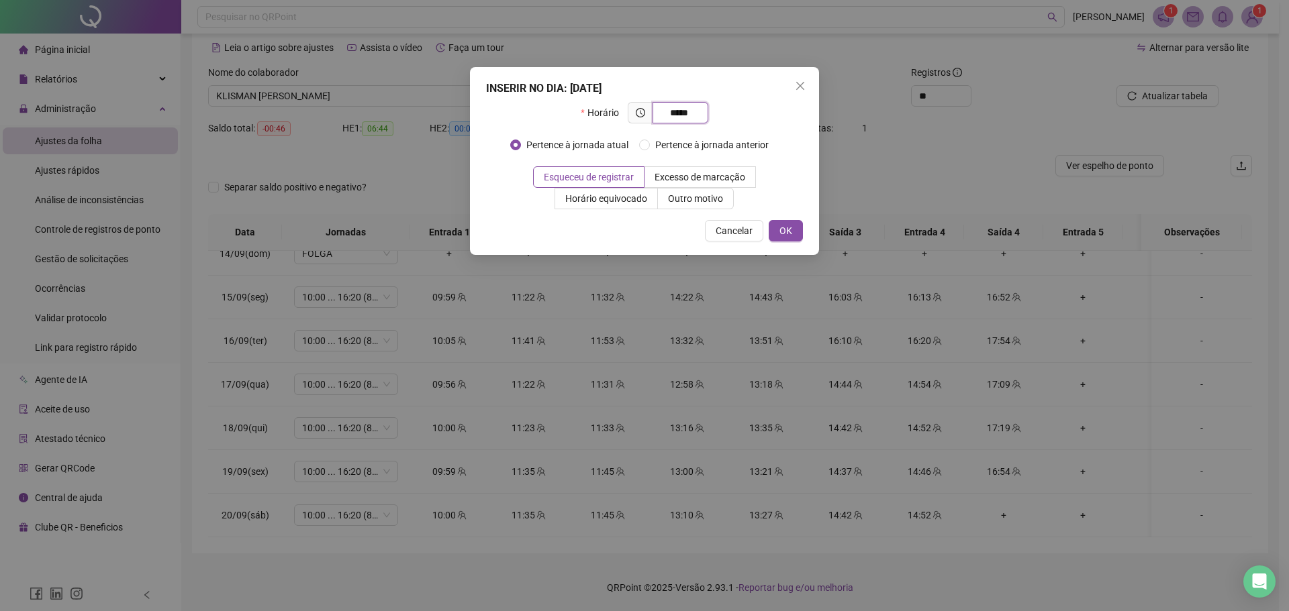
type input "*****"
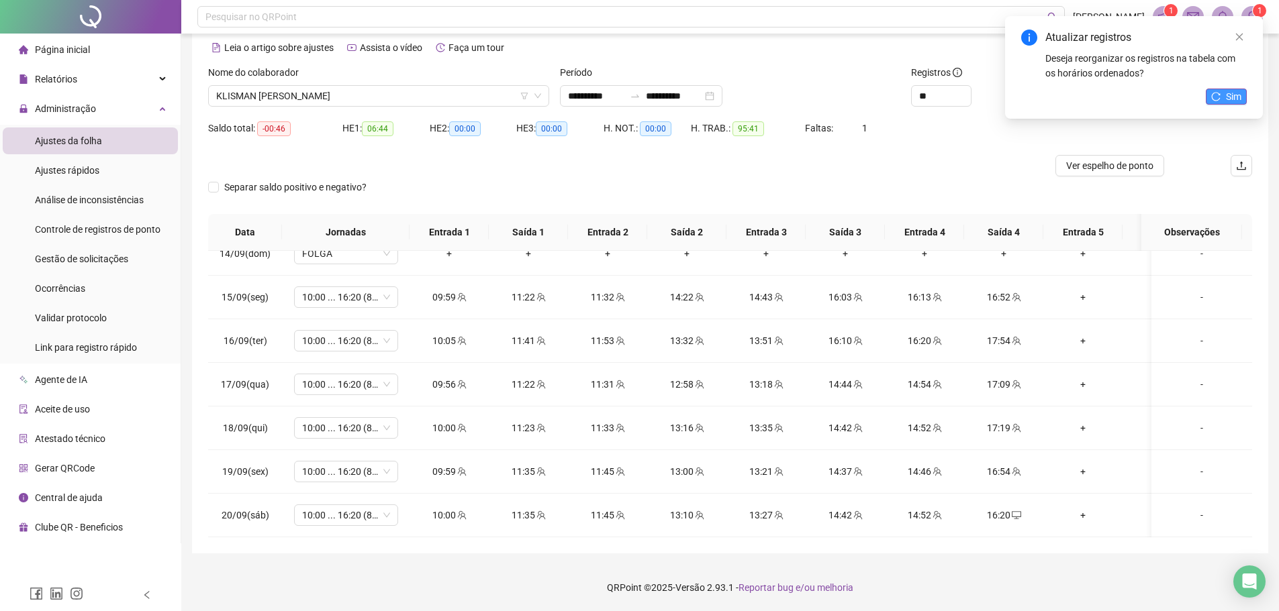
click at [1221, 99] on button "Sim" at bounding box center [1225, 97] width 41 height 16
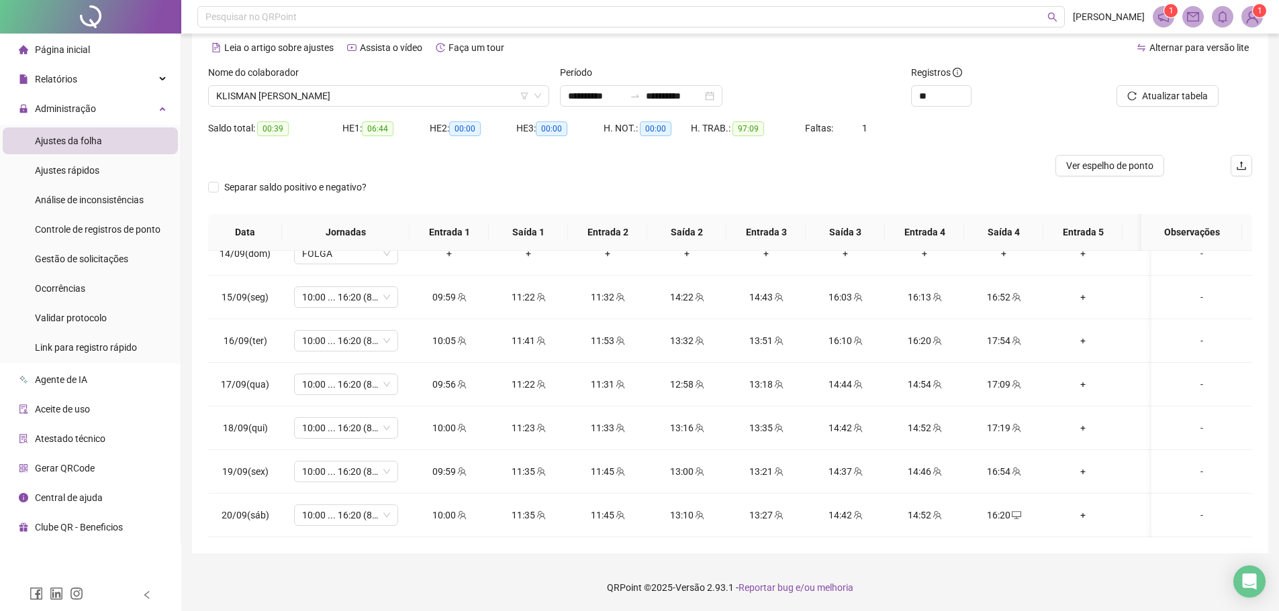
scroll to position [552, 0]
click at [268, 105] on span "KLISMAN [PERSON_NAME]" at bounding box center [378, 96] width 325 height 20
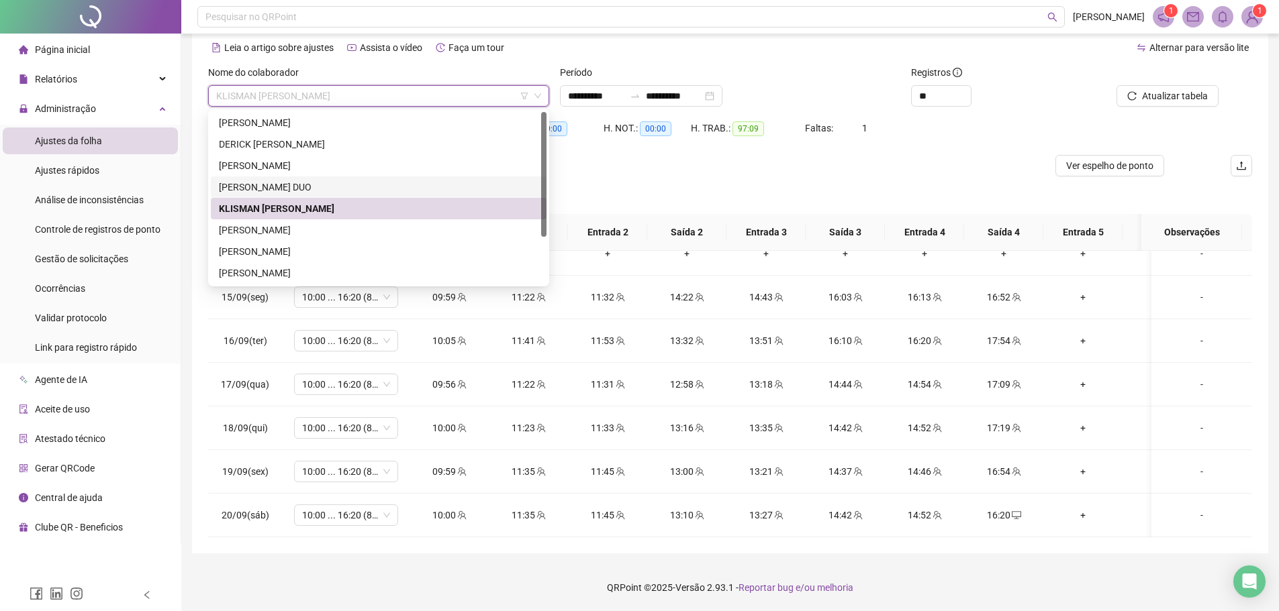
click at [285, 187] on div "[PERSON_NAME] DUO" at bounding box center [378, 187] width 319 height 15
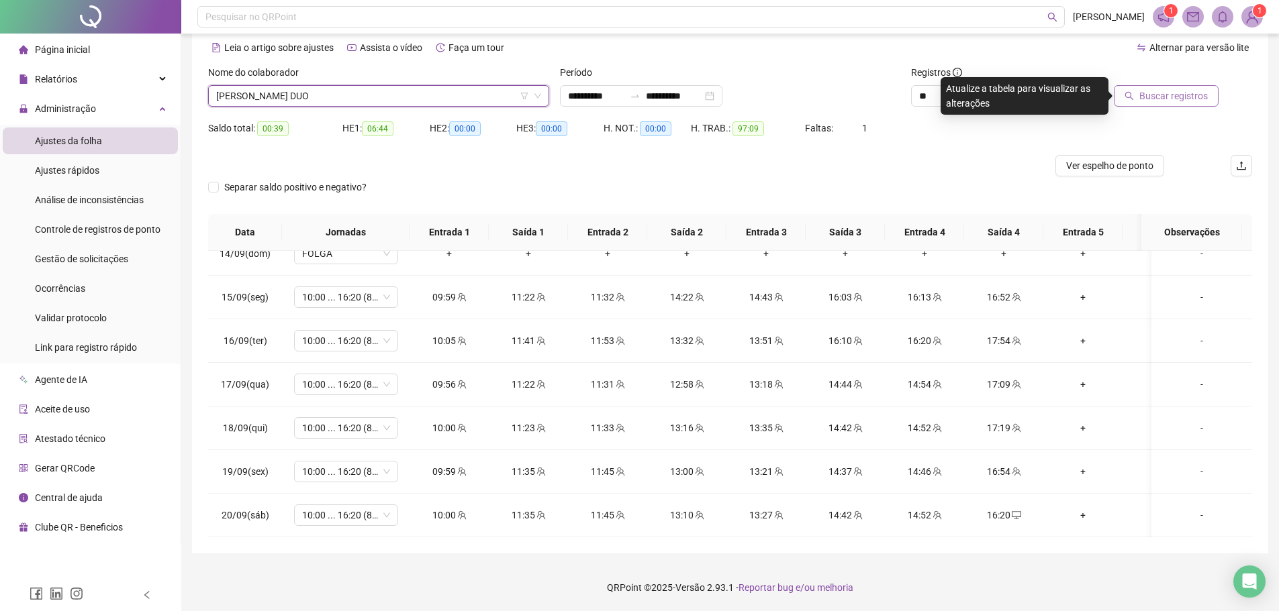
click at [1146, 95] on span "Buscar registros" at bounding box center [1173, 96] width 68 height 15
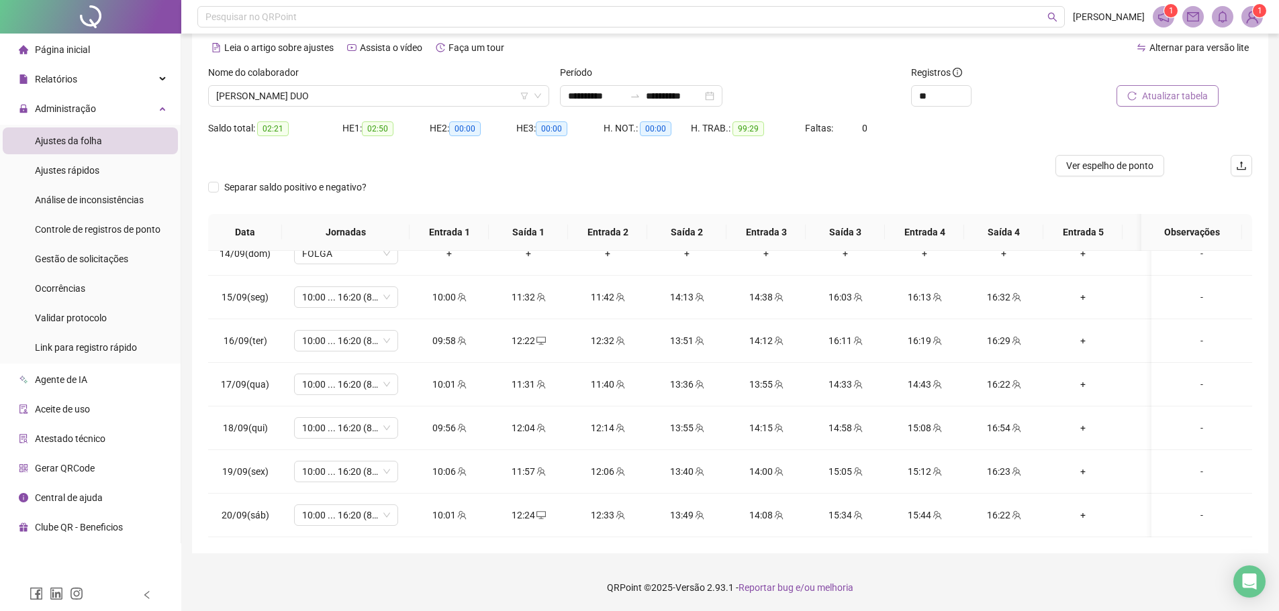
click at [239, 107] on div "Nome do colaborador [PERSON_NAME] DUO" at bounding box center [379, 91] width 352 height 52
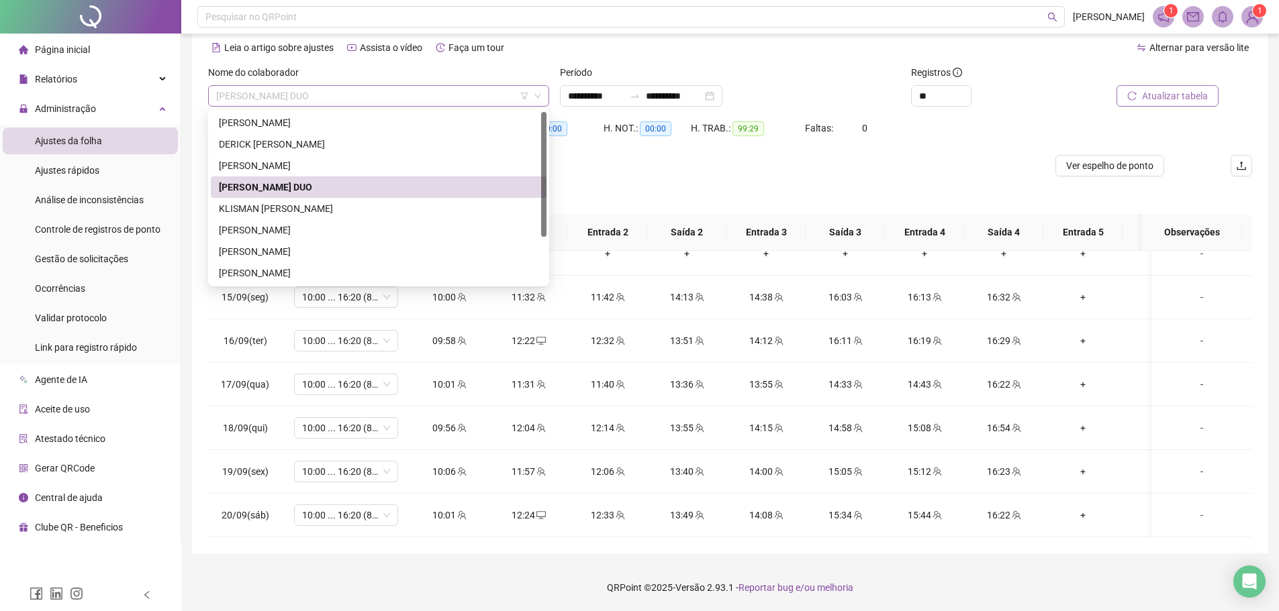
click at [258, 97] on span "[PERSON_NAME] DUO" at bounding box center [378, 96] width 325 height 20
click at [283, 162] on div "[PERSON_NAME]" at bounding box center [378, 165] width 319 height 15
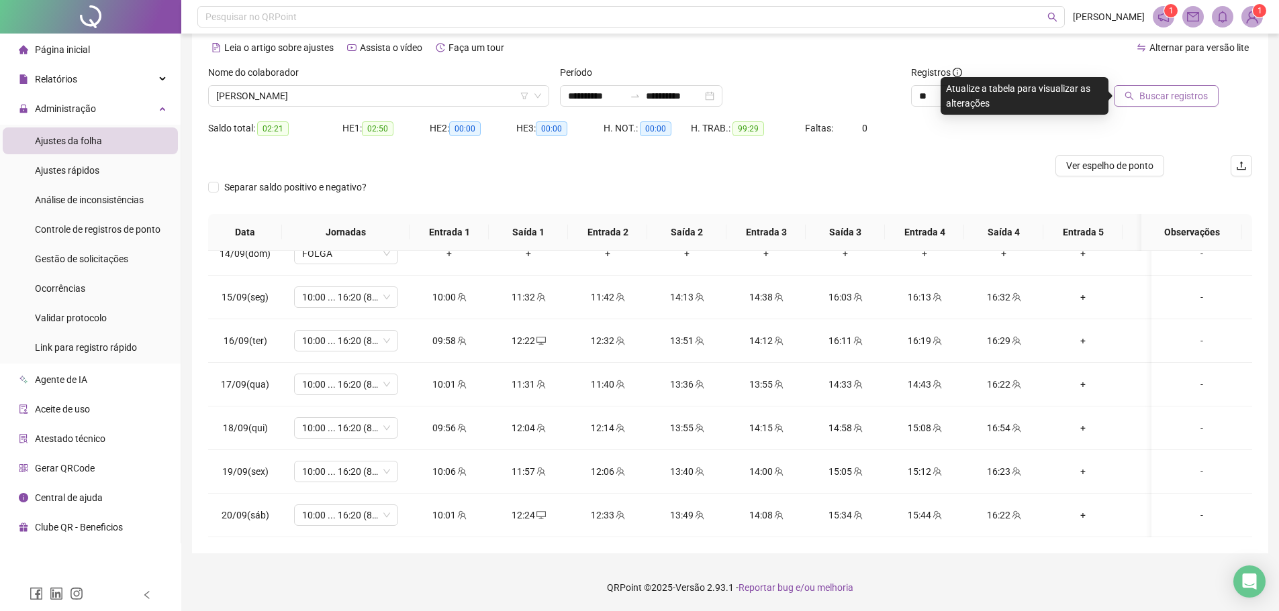
click at [1124, 106] on div "Buscar registros" at bounding box center [1169, 91] width 176 height 52
click at [1129, 100] on icon "search" at bounding box center [1128, 95] width 9 height 9
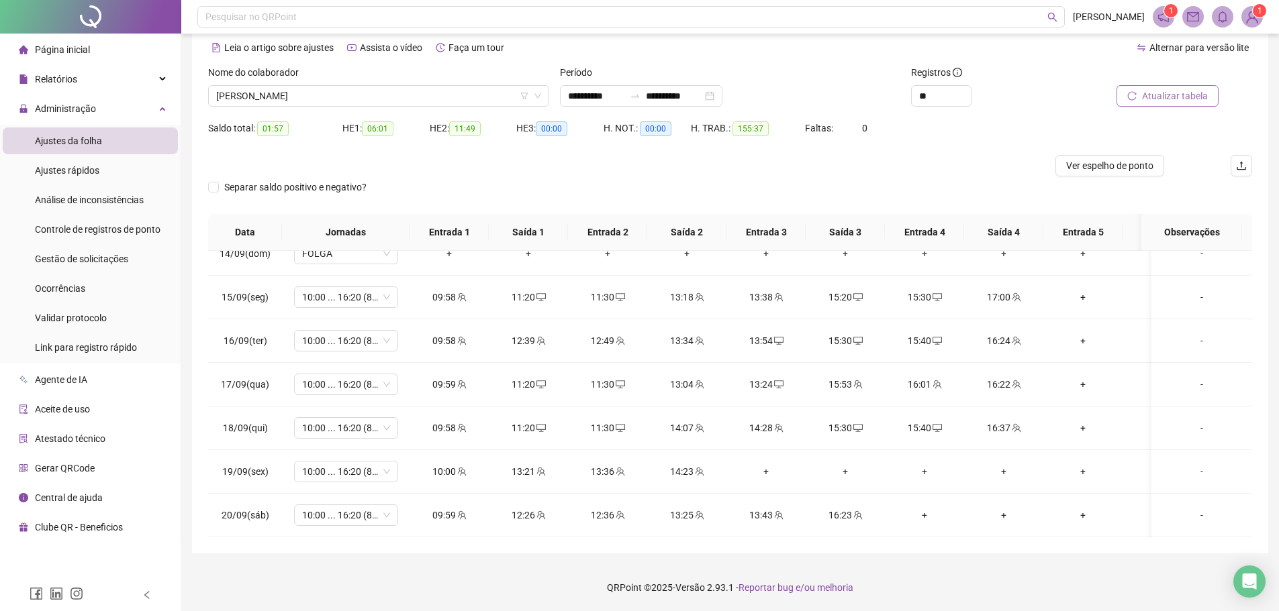
scroll to position [1076, 0]
click at [929, 510] on div "+" at bounding box center [924, 515] width 58 height 15
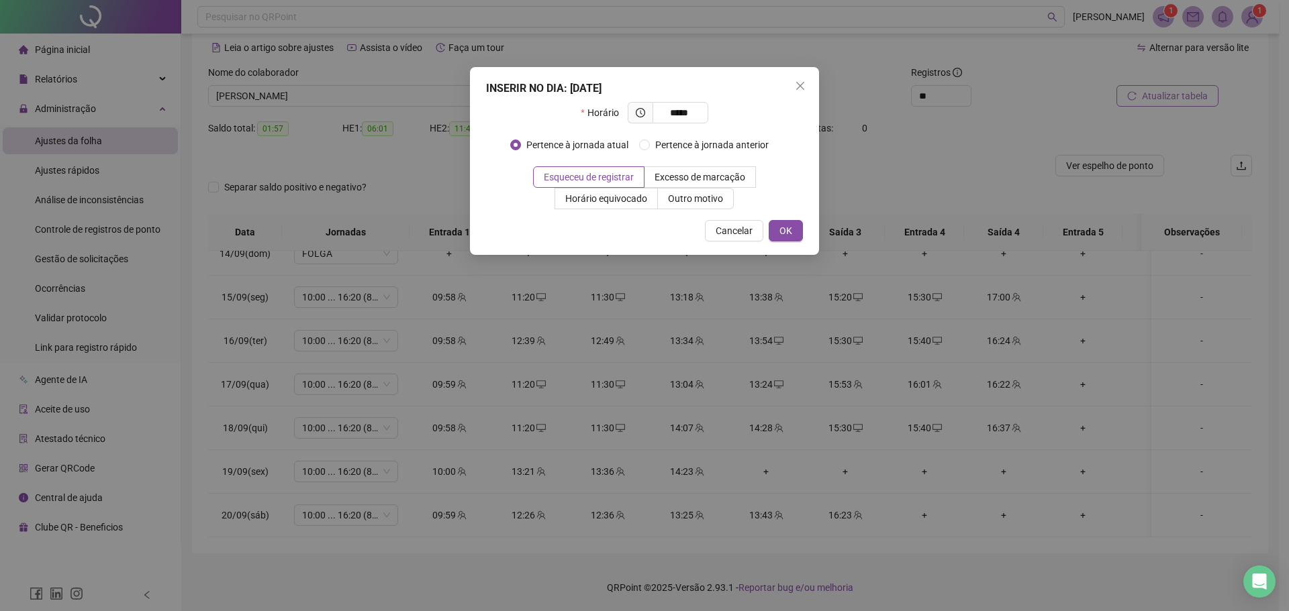
type input "*****"
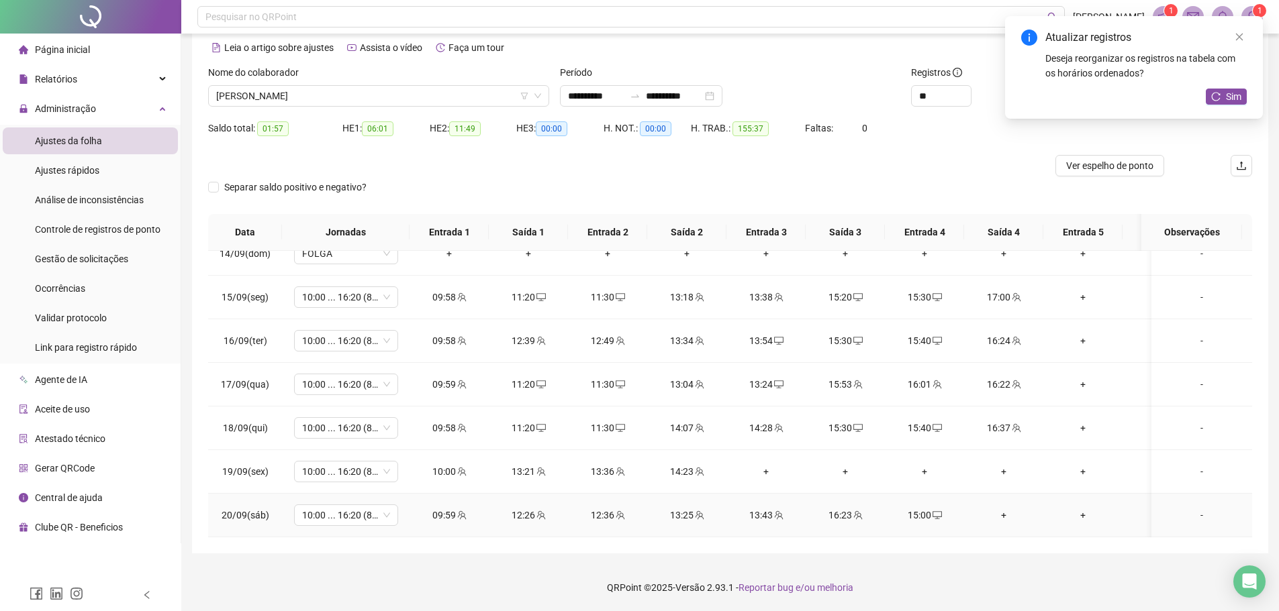
click at [1003, 508] on div "+" at bounding box center [1004, 515] width 58 height 15
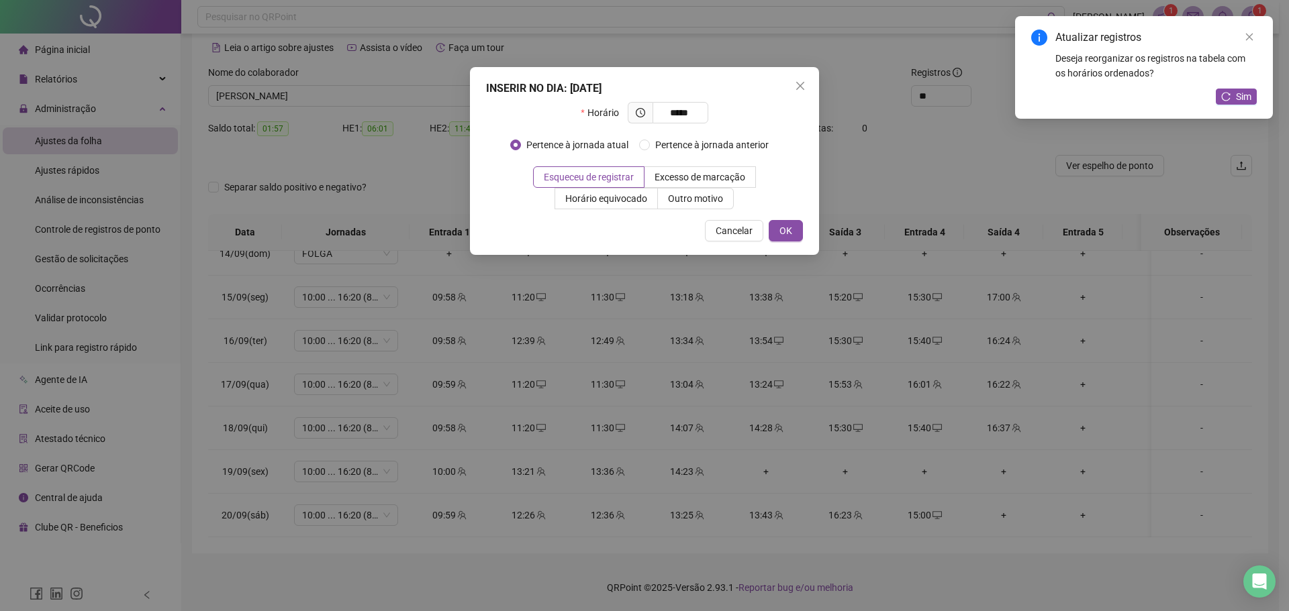
type input "*****"
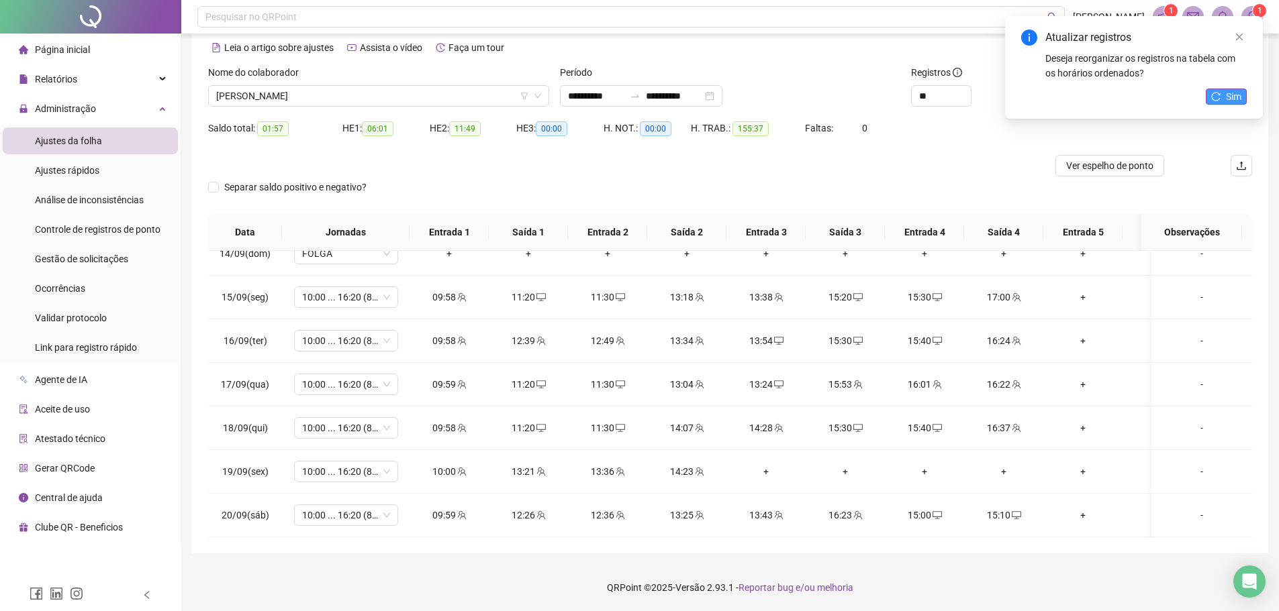
click at [1228, 97] on span "Sim" at bounding box center [1233, 96] width 15 height 15
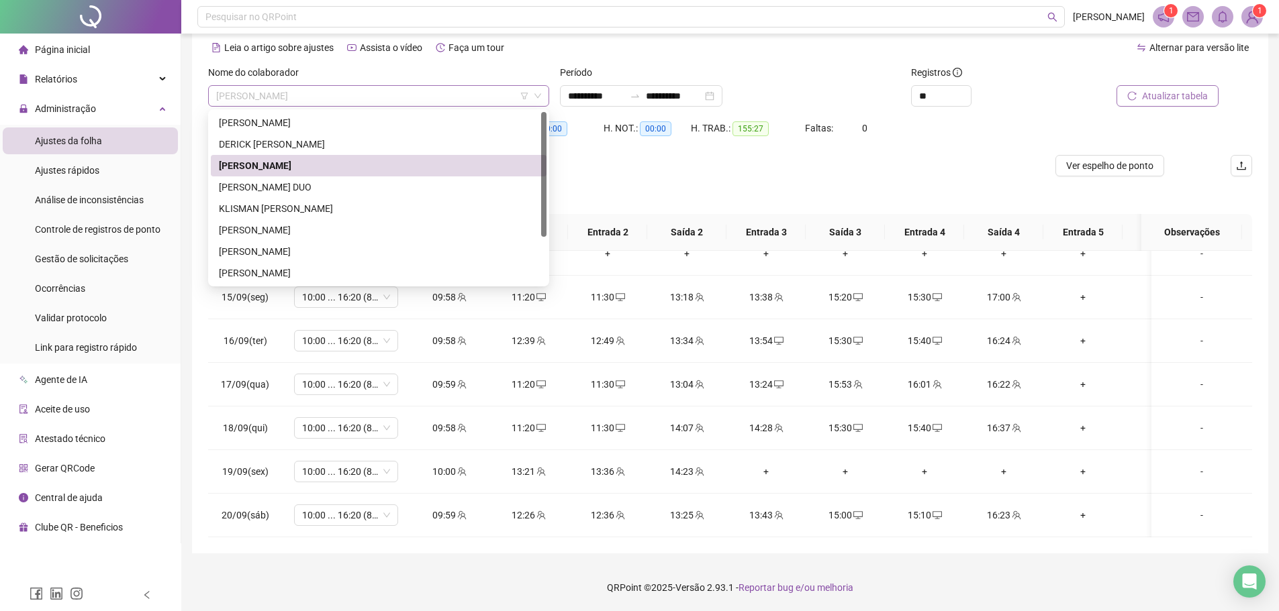
click at [359, 97] on span "[PERSON_NAME]" at bounding box center [378, 96] width 325 height 20
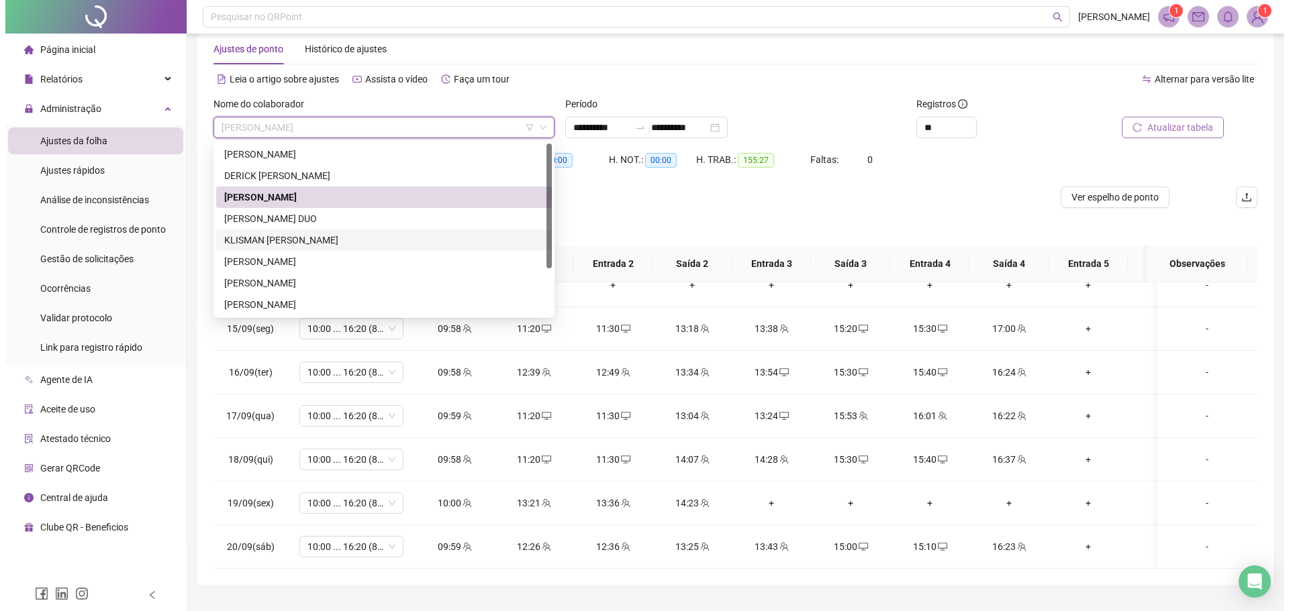
scroll to position [0, 0]
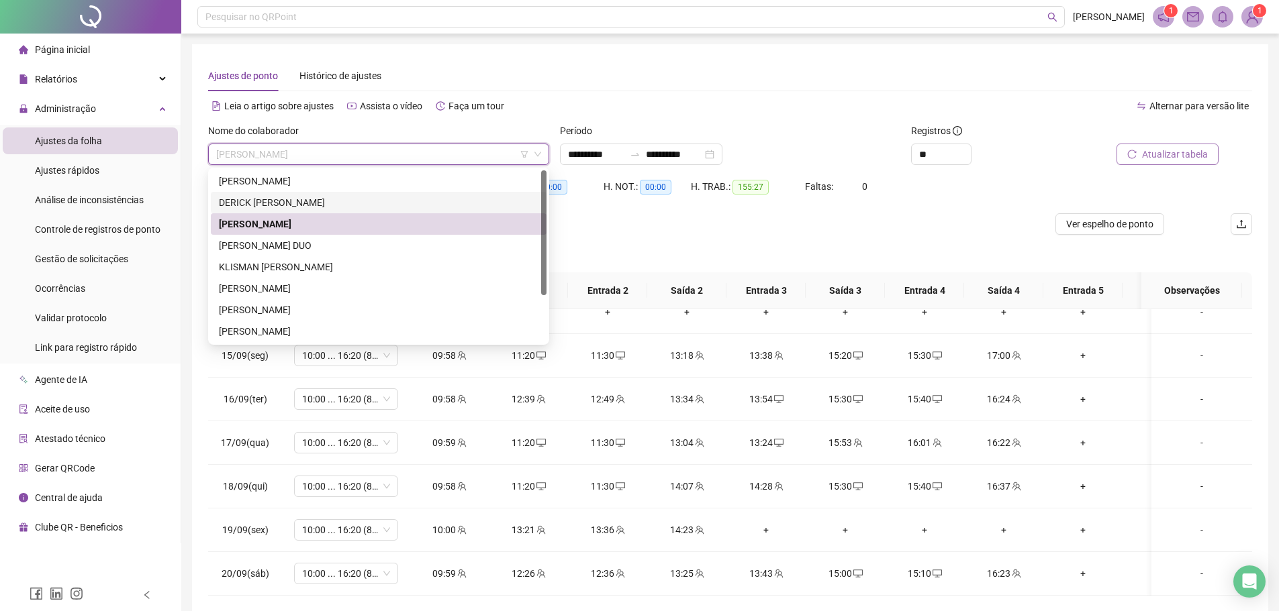
click at [769, 221] on div at bounding box center [599, 223] width 783 height 21
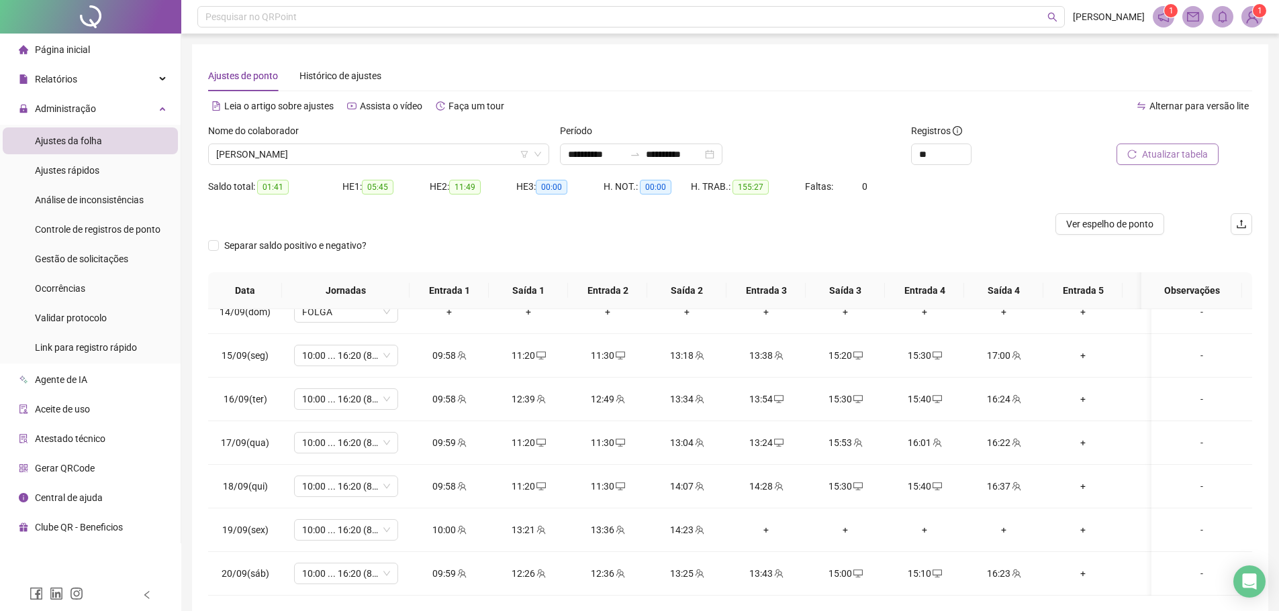
click at [364, 139] on div "Nome do colaborador" at bounding box center [378, 134] width 341 height 20
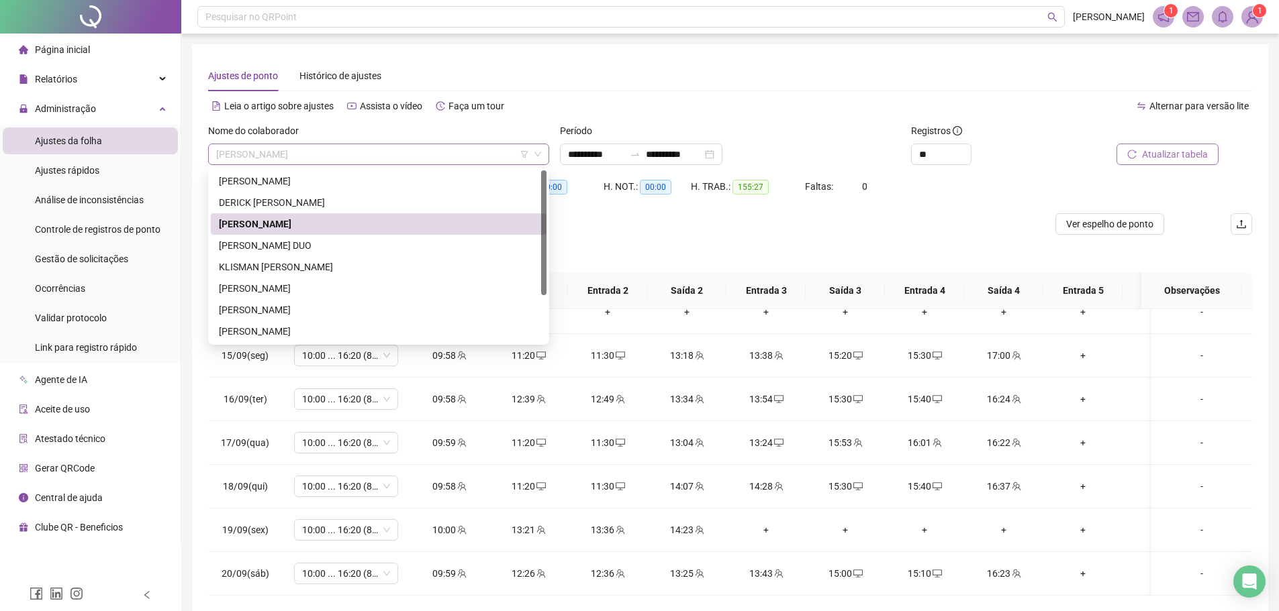
click at [363, 152] on span "[PERSON_NAME]" at bounding box center [378, 154] width 325 height 20
click at [337, 205] on div "DERICK [PERSON_NAME]" at bounding box center [378, 202] width 319 height 15
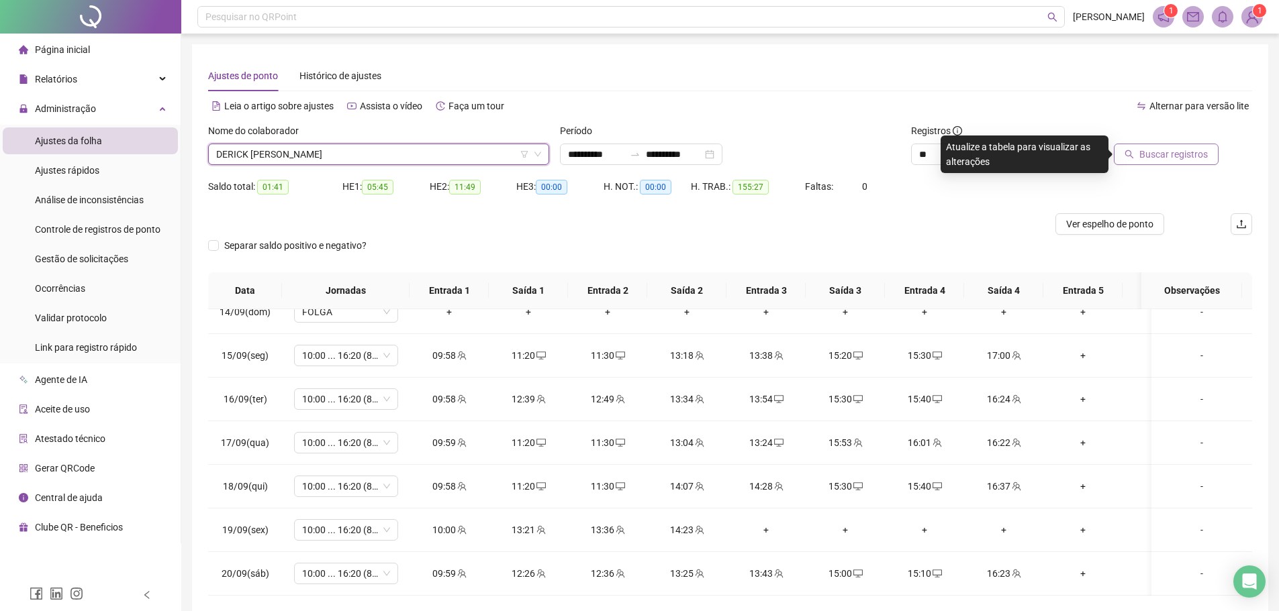
click at [1122, 168] on div "Buscar registros" at bounding box center [1169, 150] width 176 height 52
click at [1134, 154] on icon "search" at bounding box center [1128, 154] width 9 height 9
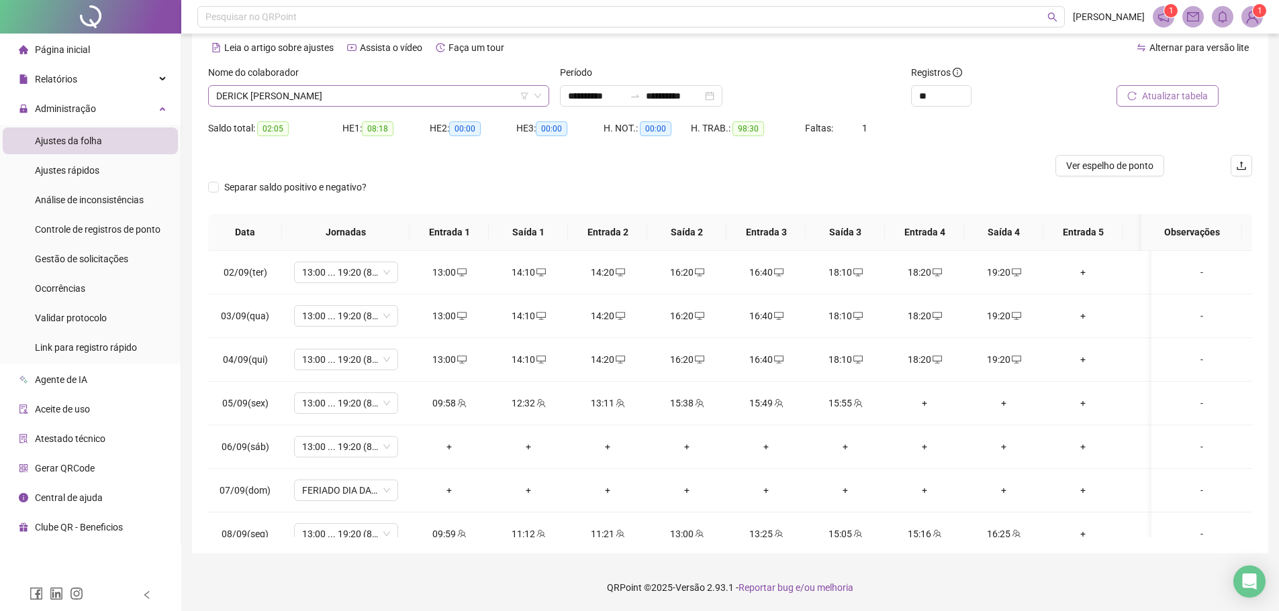
click at [355, 94] on span "DERICK [PERSON_NAME]" at bounding box center [378, 96] width 325 height 20
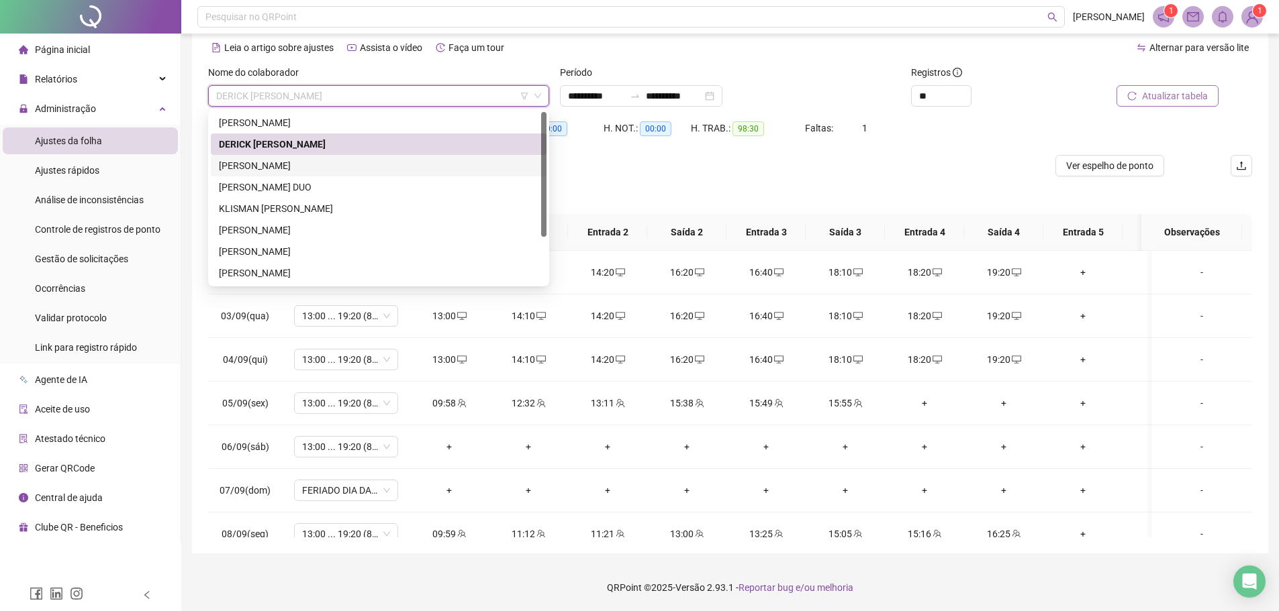
click at [563, 167] on div at bounding box center [599, 165] width 783 height 21
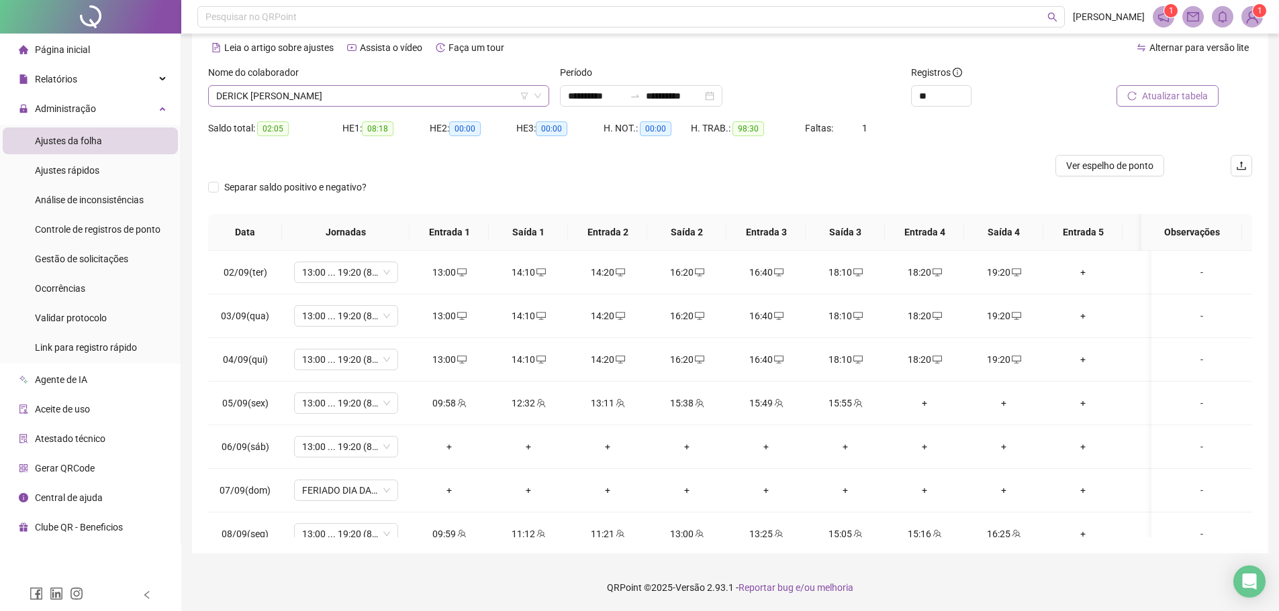
click at [360, 89] on span "DERICK [PERSON_NAME]" at bounding box center [378, 96] width 325 height 20
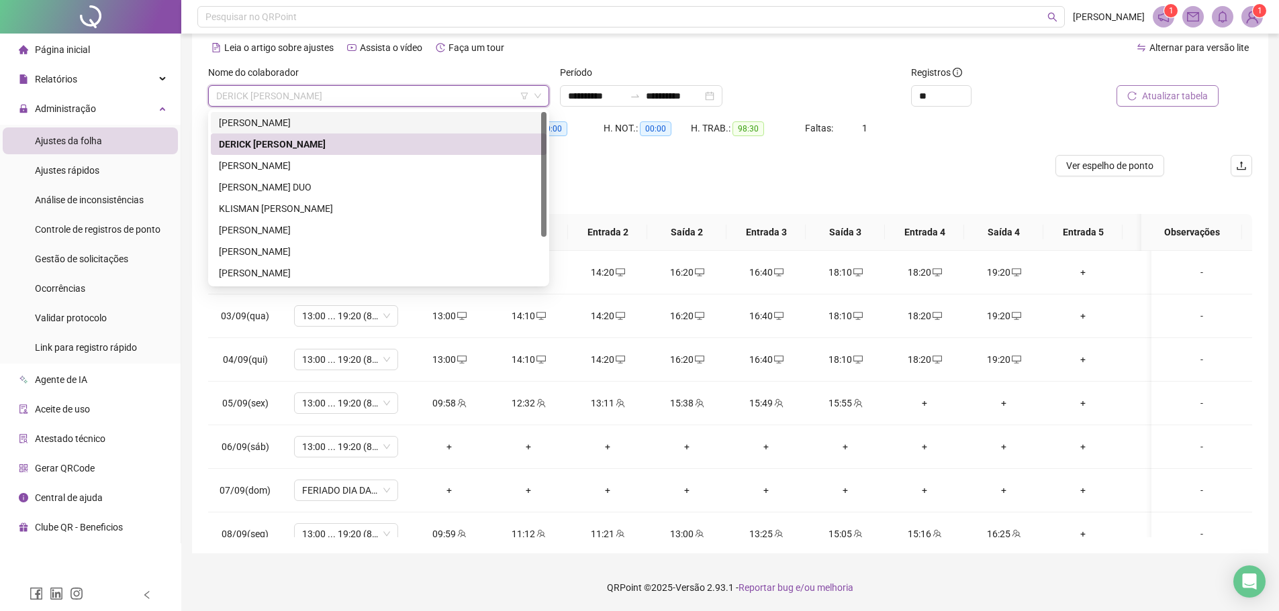
click at [324, 125] on div "[PERSON_NAME]" at bounding box center [378, 122] width 319 height 15
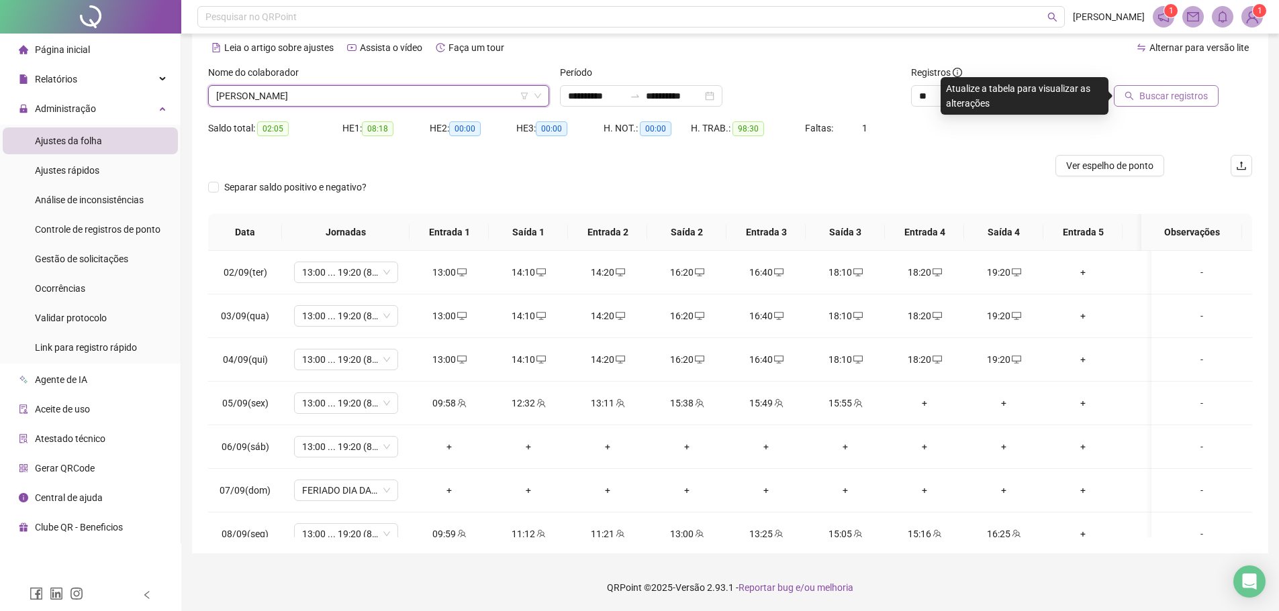
click at [1142, 87] on button "Buscar registros" at bounding box center [1166, 95] width 105 height 21
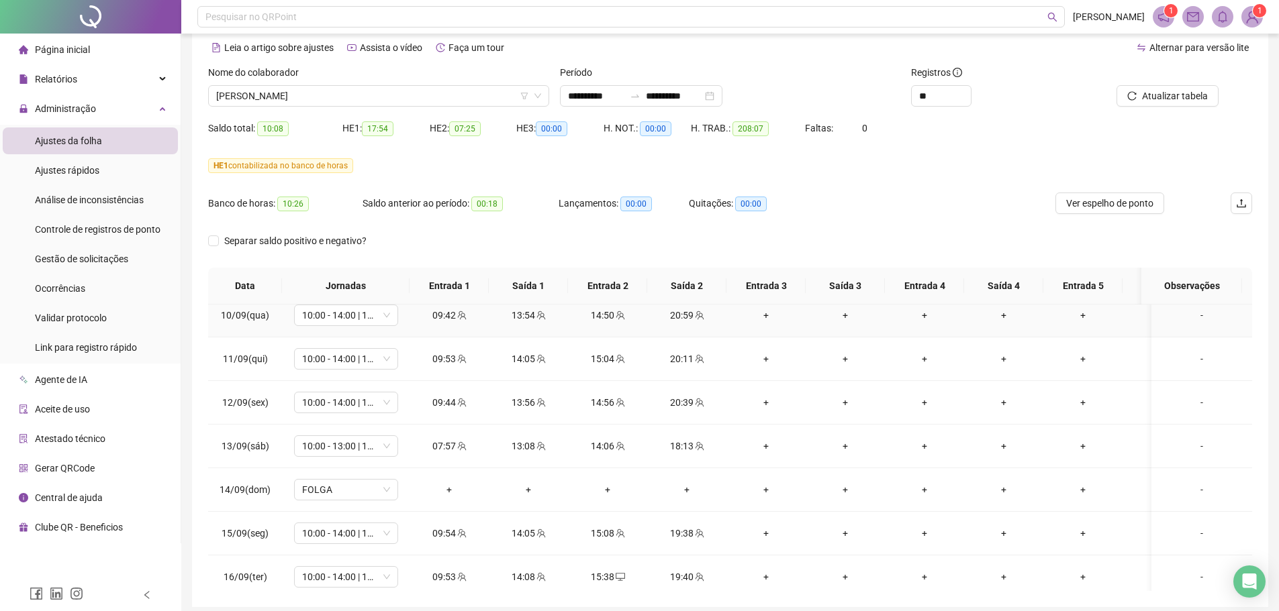
scroll to position [1076, 0]
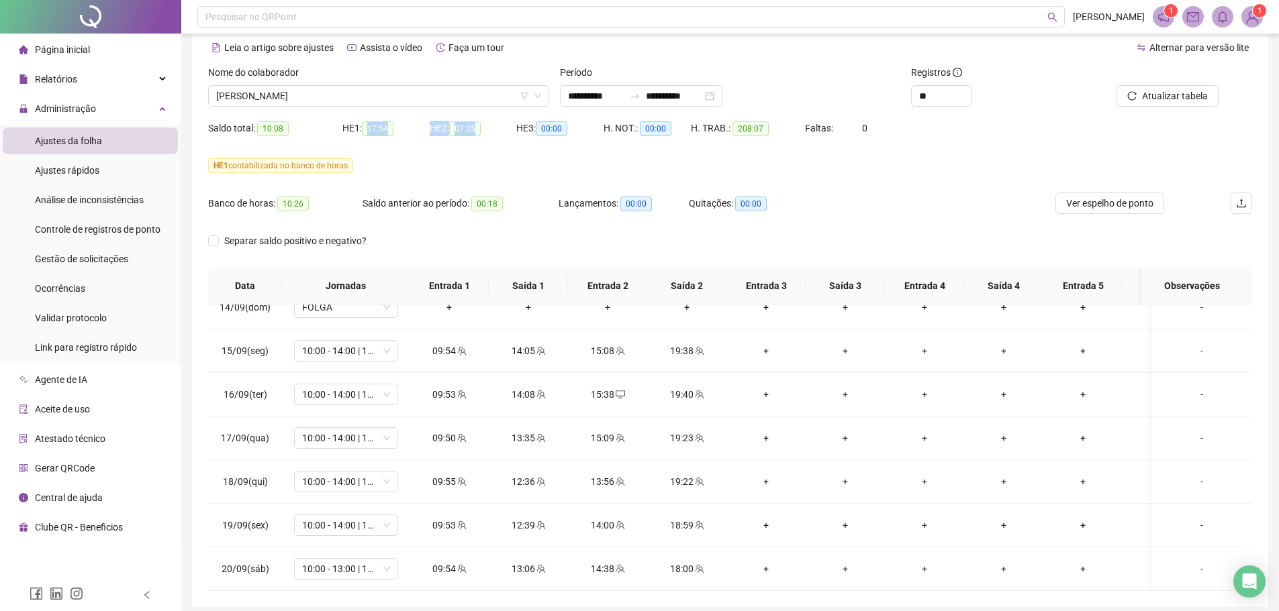
drag, startPoint x: 372, startPoint y: 130, endPoint x: 519, endPoint y: 121, distance: 147.2
click at [519, 121] on div "Saldo total: 10:08 HE 1: 17:54 HE 2: 07:25 HE 3: 00:00 H. NOT.: 00:00 H. TRAB.:…" at bounding box center [730, 136] width 1044 height 38
click at [592, 180] on div "HE 1 contabilizada no banco de horas" at bounding box center [730, 174] width 1044 height 38
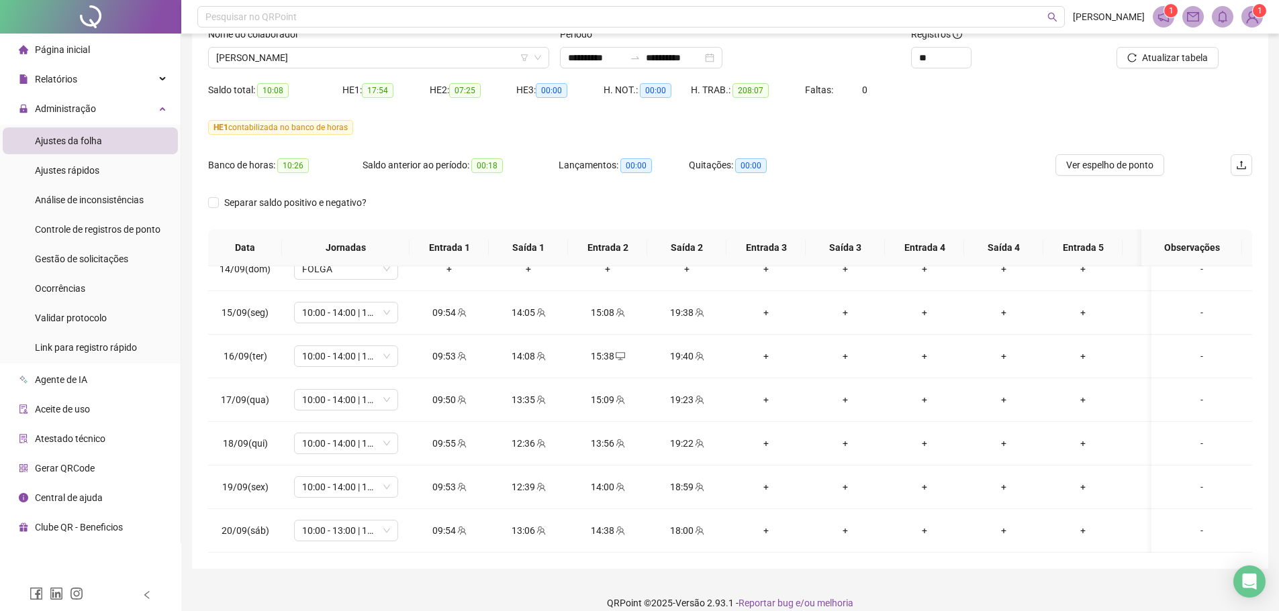
scroll to position [112, 0]
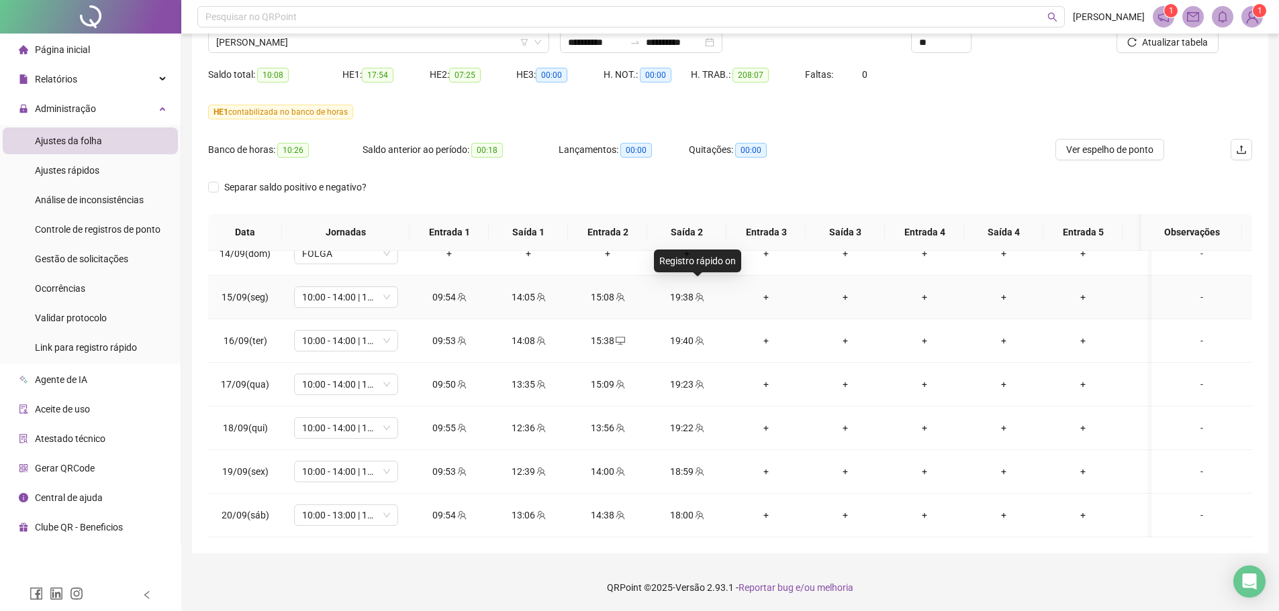
drag, startPoint x: 695, startPoint y: 287, endPoint x: 703, endPoint y: 292, distance: 9.1
click at [703, 292] on span at bounding box center [698, 297] width 11 height 11
click at [846, 112] on div "**********" at bounding box center [639, 305] width 1279 height 611
drag, startPoint x: 741, startPoint y: 145, endPoint x: 761, endPoint y: 149, distance: 20.5
click at [761, 149] on span "00:00" at bounding box center [751, 150] width 32 height 15
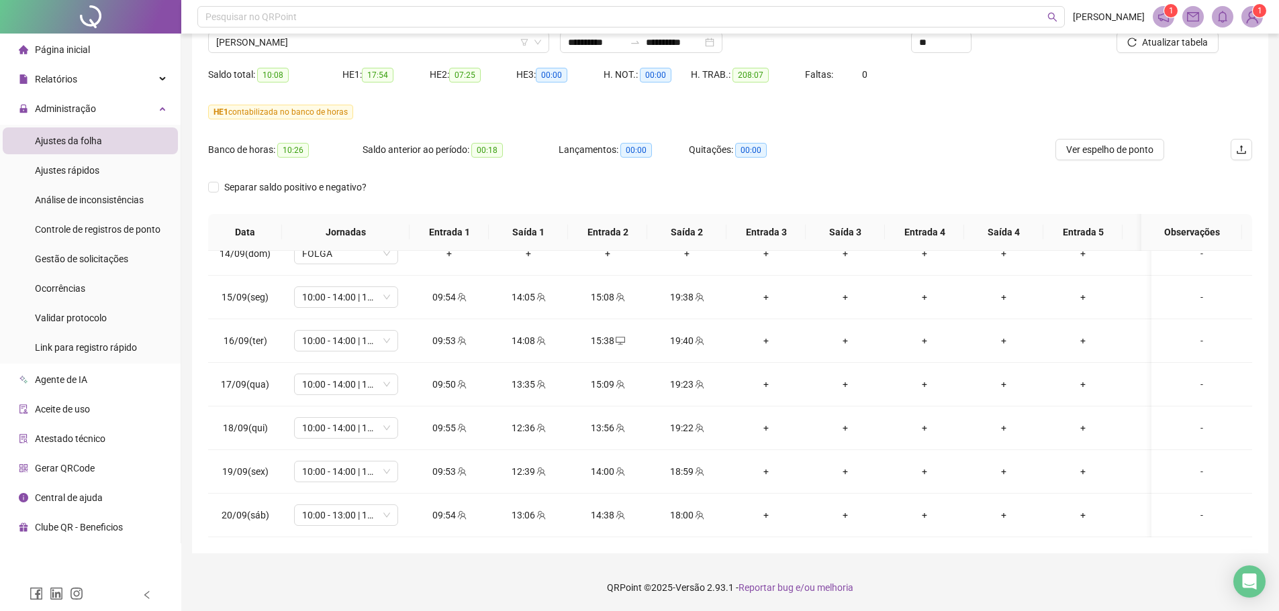
click at [803, 152] on div "Quitações: 00:00" at bounding box center [754, 149] width 130 height 15
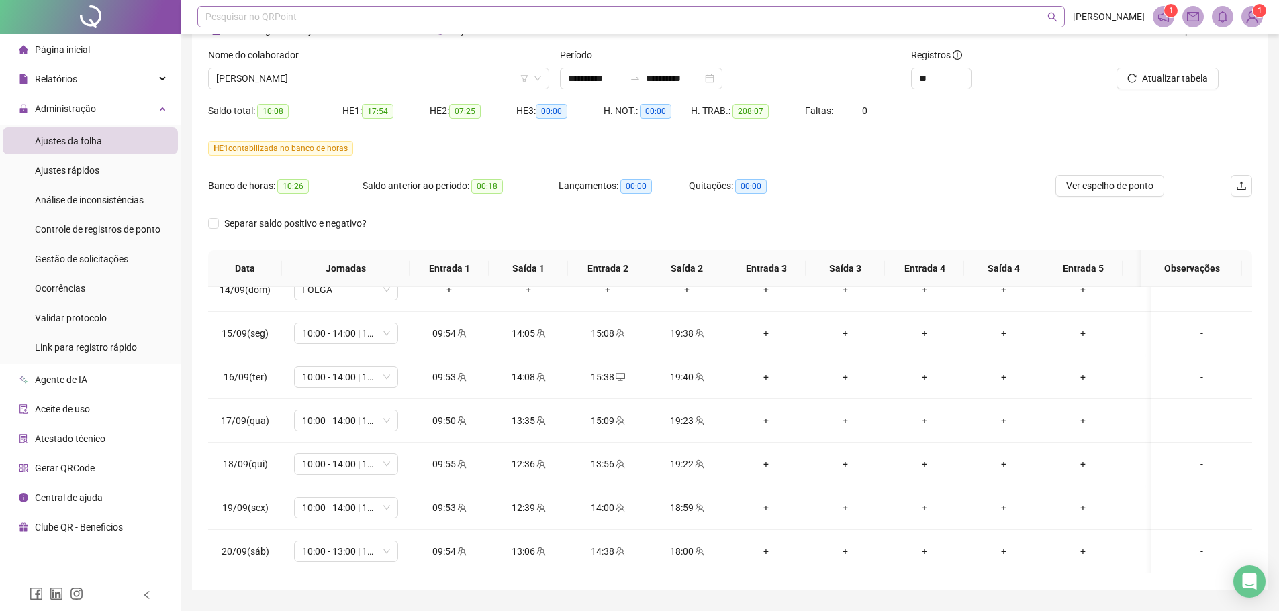
scroll to position [0, 0]
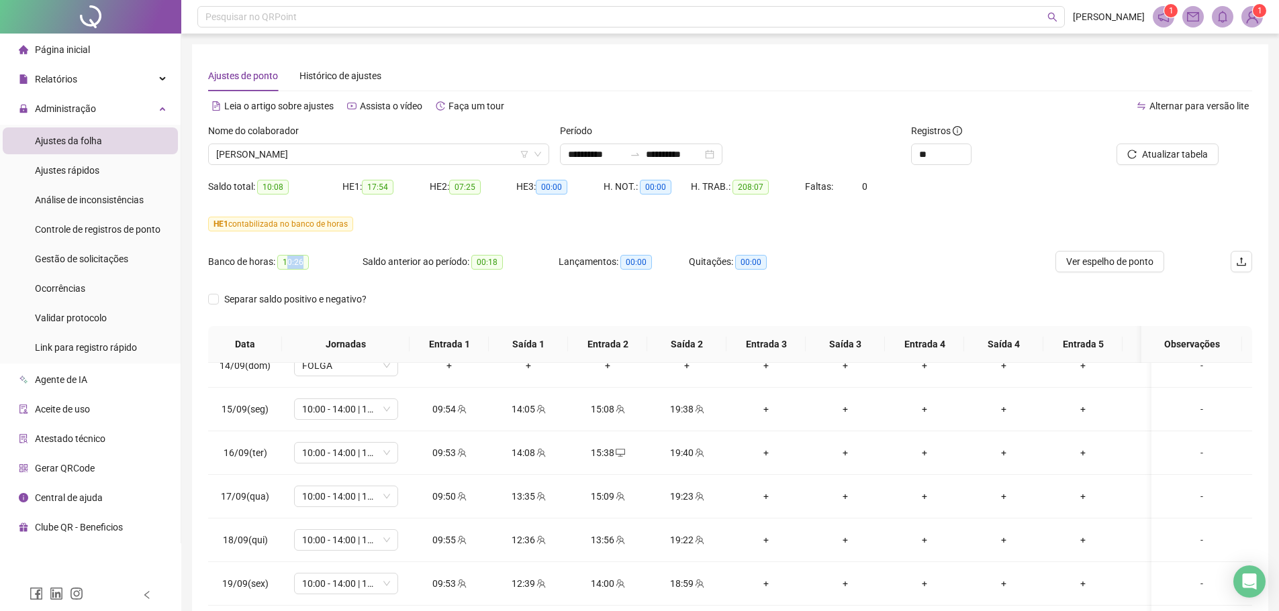
drag, startPoint x: 285, startPoint y: 262, endPoint x: 328, endPoint y: 262, distance: 43.6
click at [328, 262] on div "Banco de horas: 10:26" at bounding box center [285, 261] width 154 height 15
click at [342, 275] on div "Banco de horas: 10:26" at bounding box center [285, 270] width 154 height 38
drag, startPoint x: 474, startPoint y: 263, endPoint x: 517, endPoint y: 264, distance: 43.6
click at [517, 264] on div "Saldo anterior ao período: 00:18" at bounding box center [460, 261] width 196 height 15
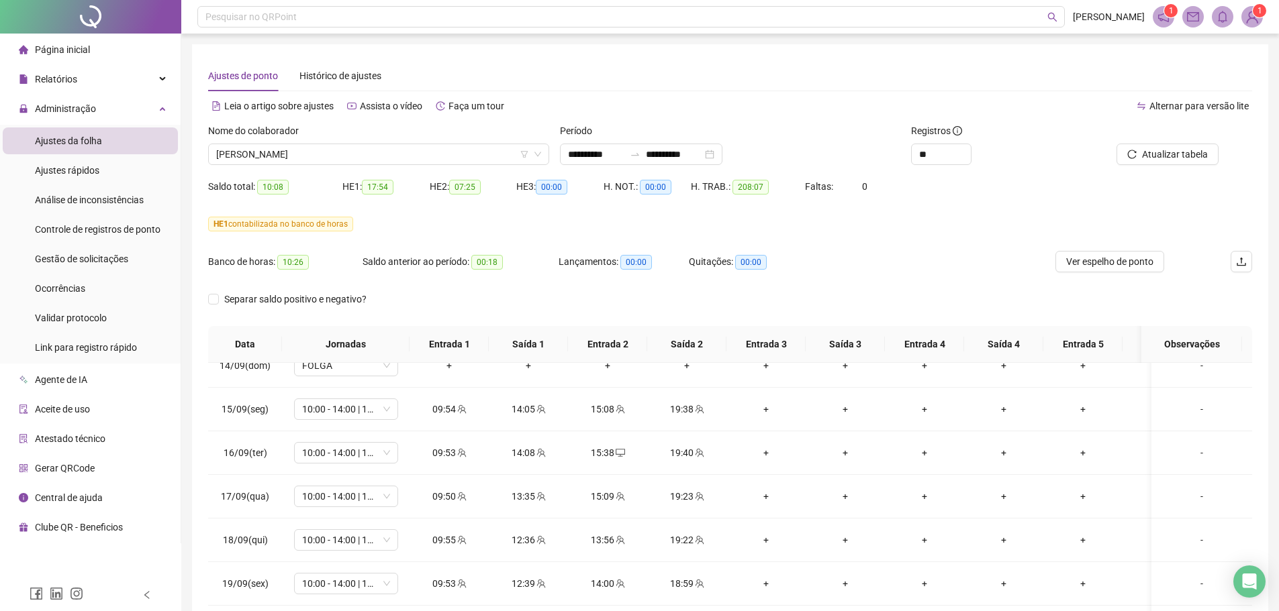
click at [524, 279] on div "Saldo anterior ao período: 00:18" at bounding box center [460, 270] width 196 height 38
click at [126, 258] on span "Gestão de solicitações" at bounding box center [81, 259] width 93 height 11
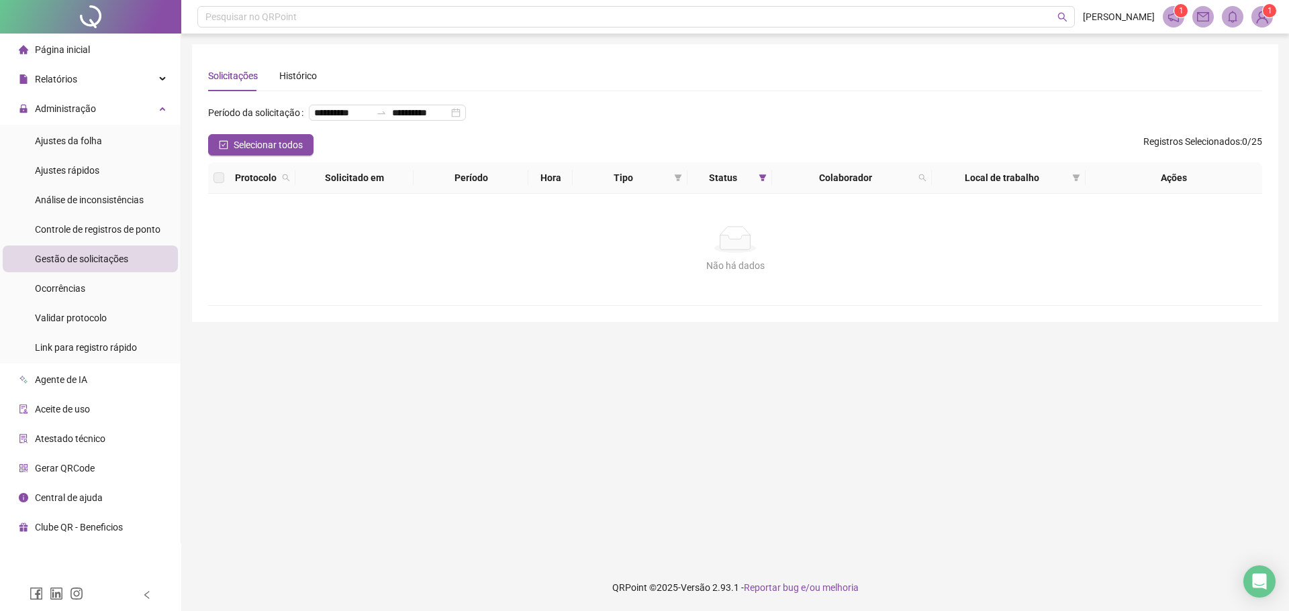
click at [137, 149] on li "Ajustes da folha" at bounding box center [90, 141] width 175 height 27
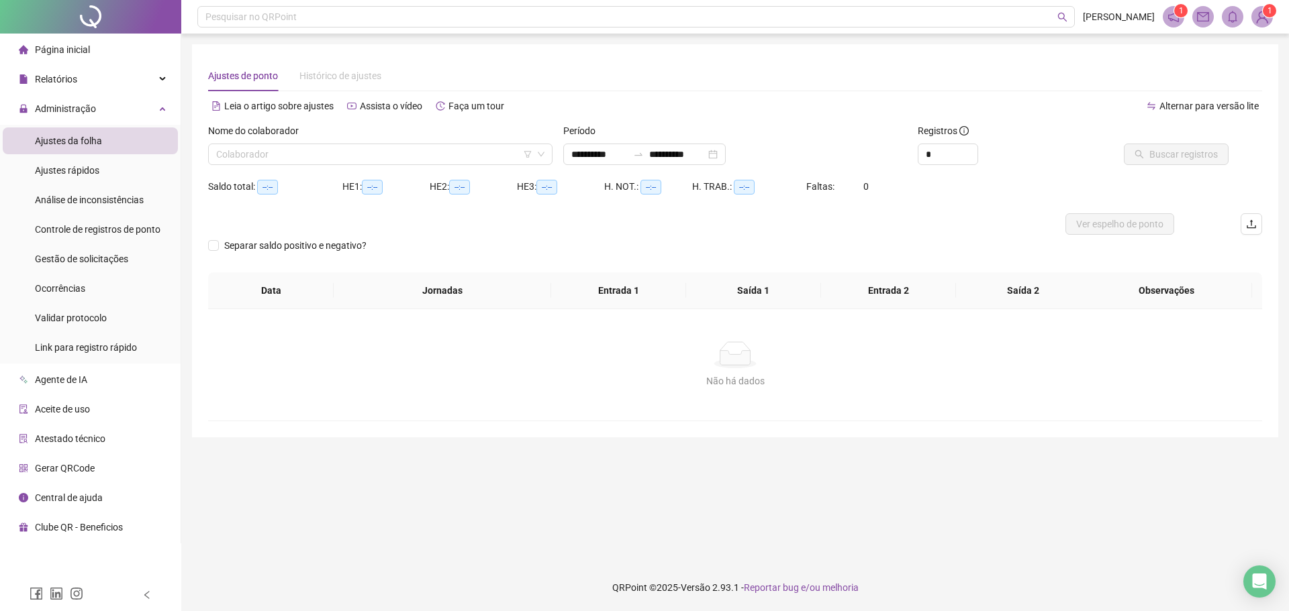
type input "**********"
click at [1267, 19] on img at bounding box center [1262, 17] width 20 height 20
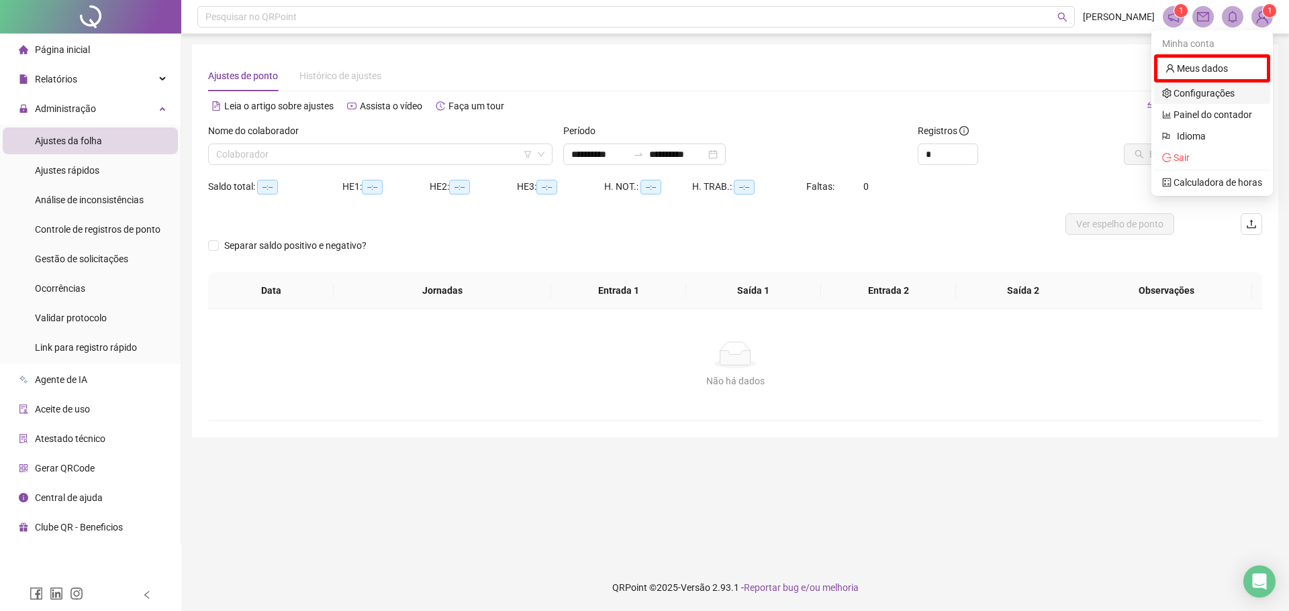
click at [1203, 91] on link "Configurações" at bounding box center [1198, 93] width 72 height 11
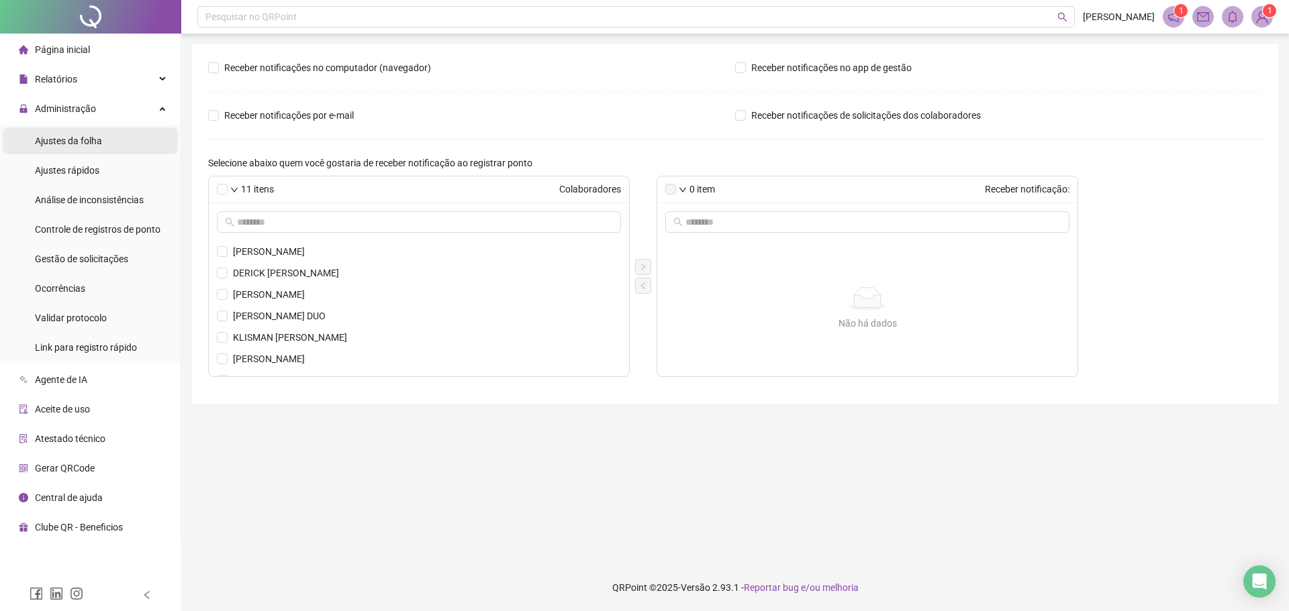
click at [106, 145] on li "Ajustes da folha" at bounding box center [90, 141] width 175 height 27
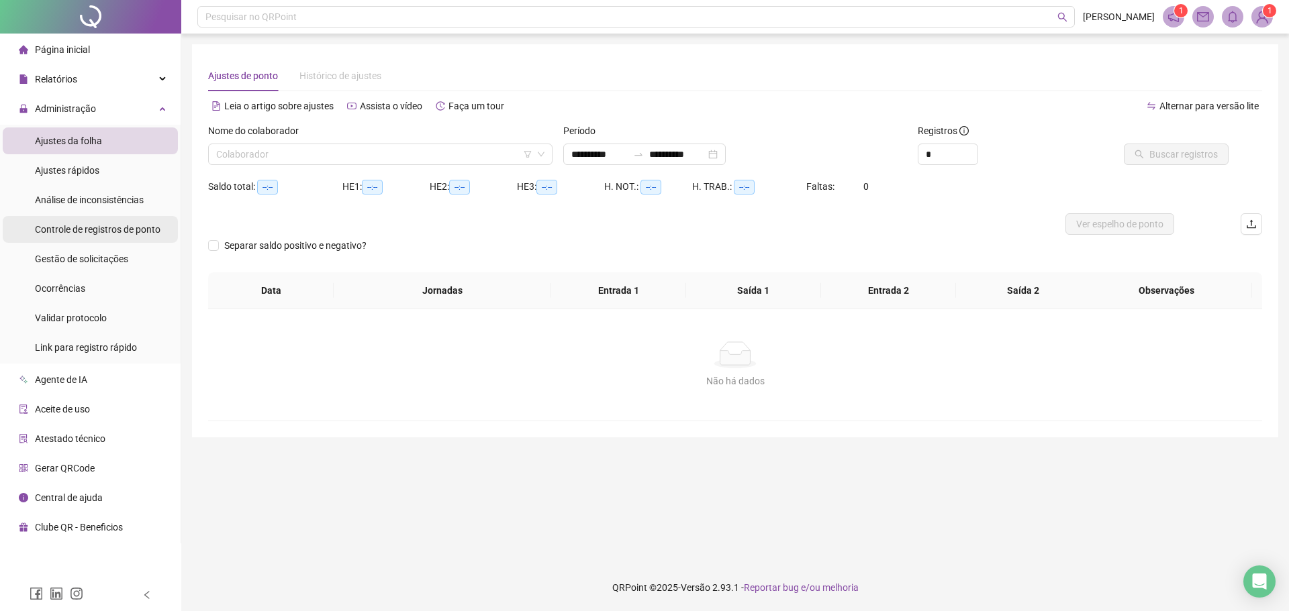
type input "**********"
